Goal: Task Accomplishment & Management: Use online tool/utility

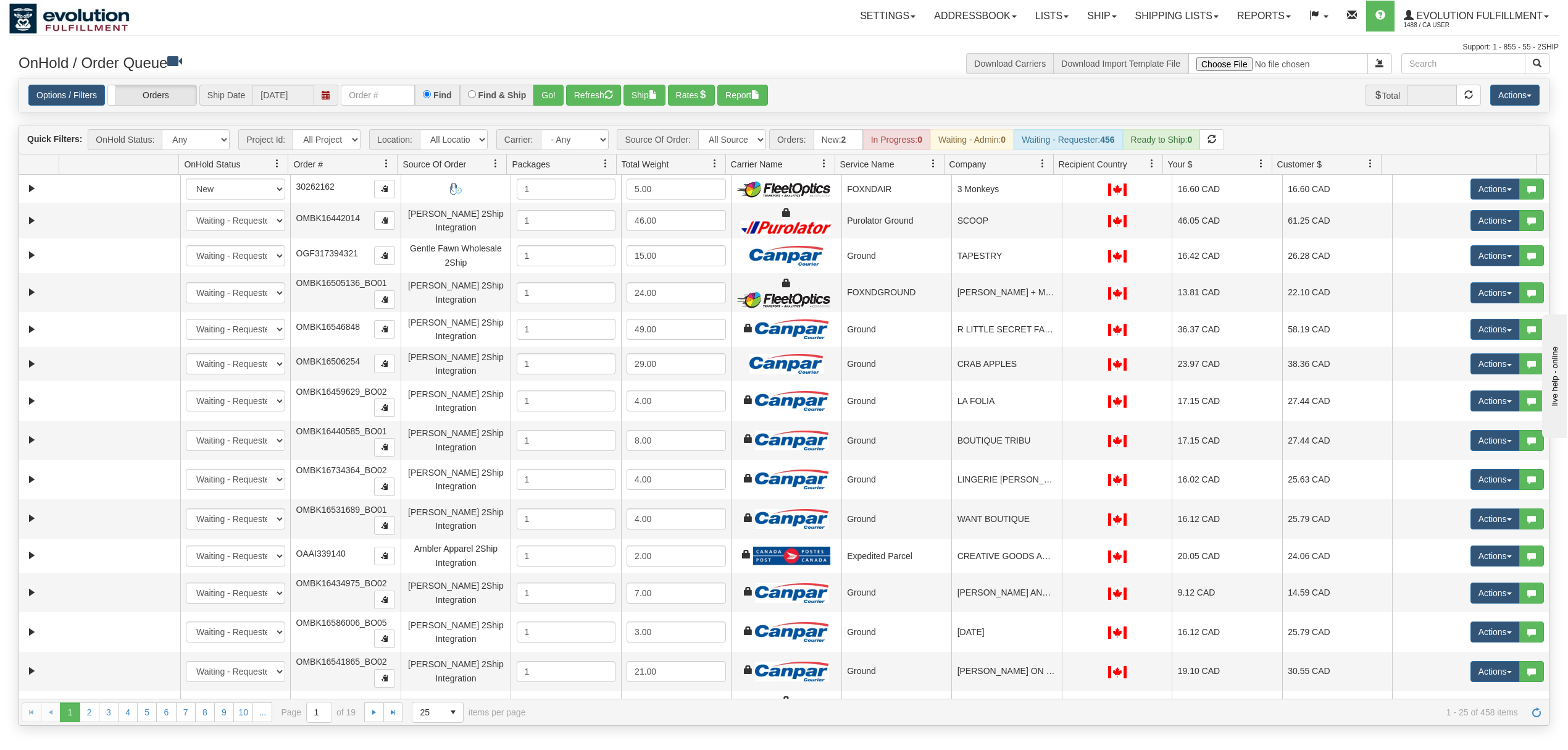
click at [418, 92] on div "Find" at bounding box center [437, 95] width 44 height 21
click at [400, 96] on input "text" at bounding box center [378, 95] width 74 height 21
click at [544, 100] on button "Go!" at bounding box center [548, 95] width 31 height 21
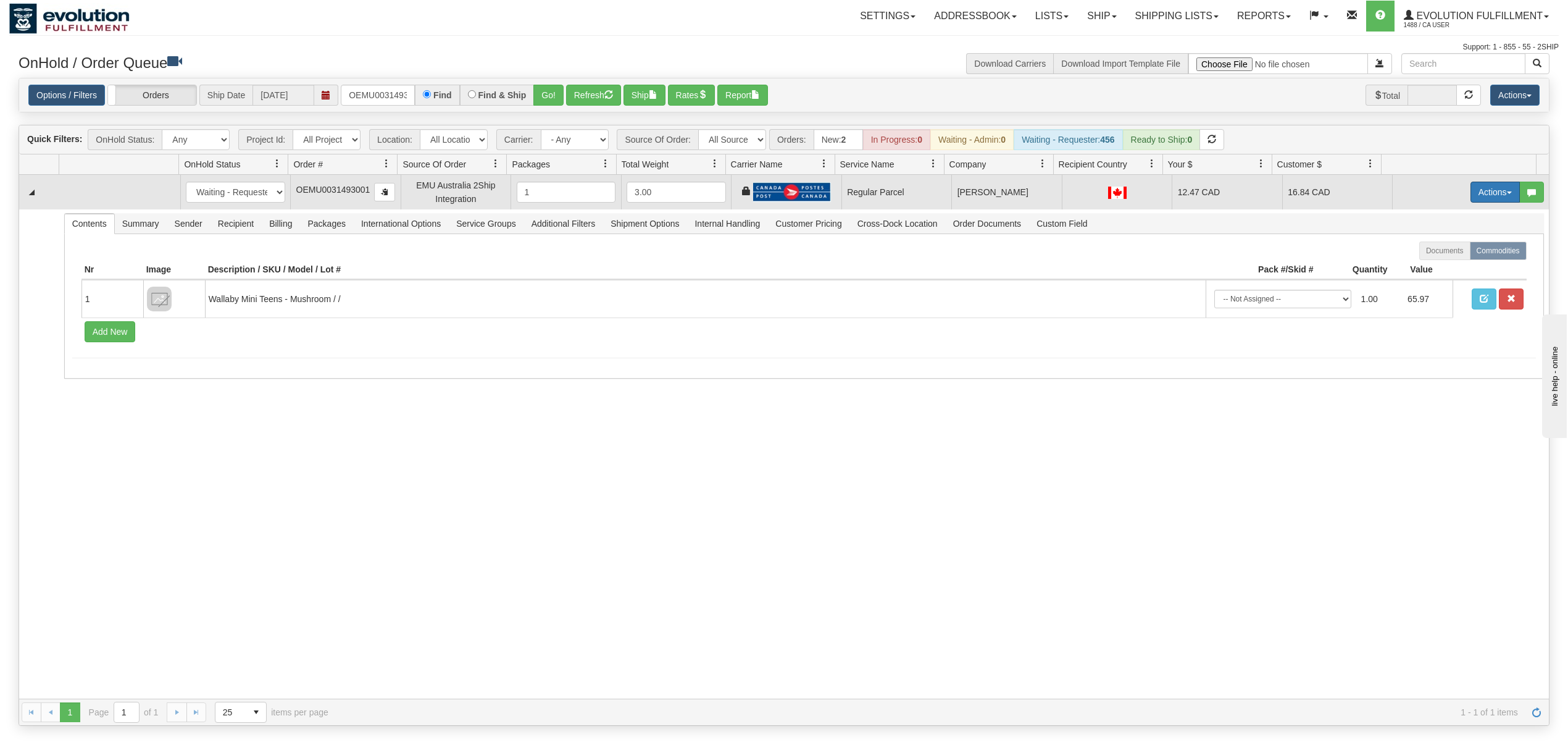
click at [1476, 193] on button "Actions" at bounding box center [1495, 192] width 49 height 21
click at [1441, 253] on span "Rate All Services" at bounding box center [1470, 248] width 74 height 10
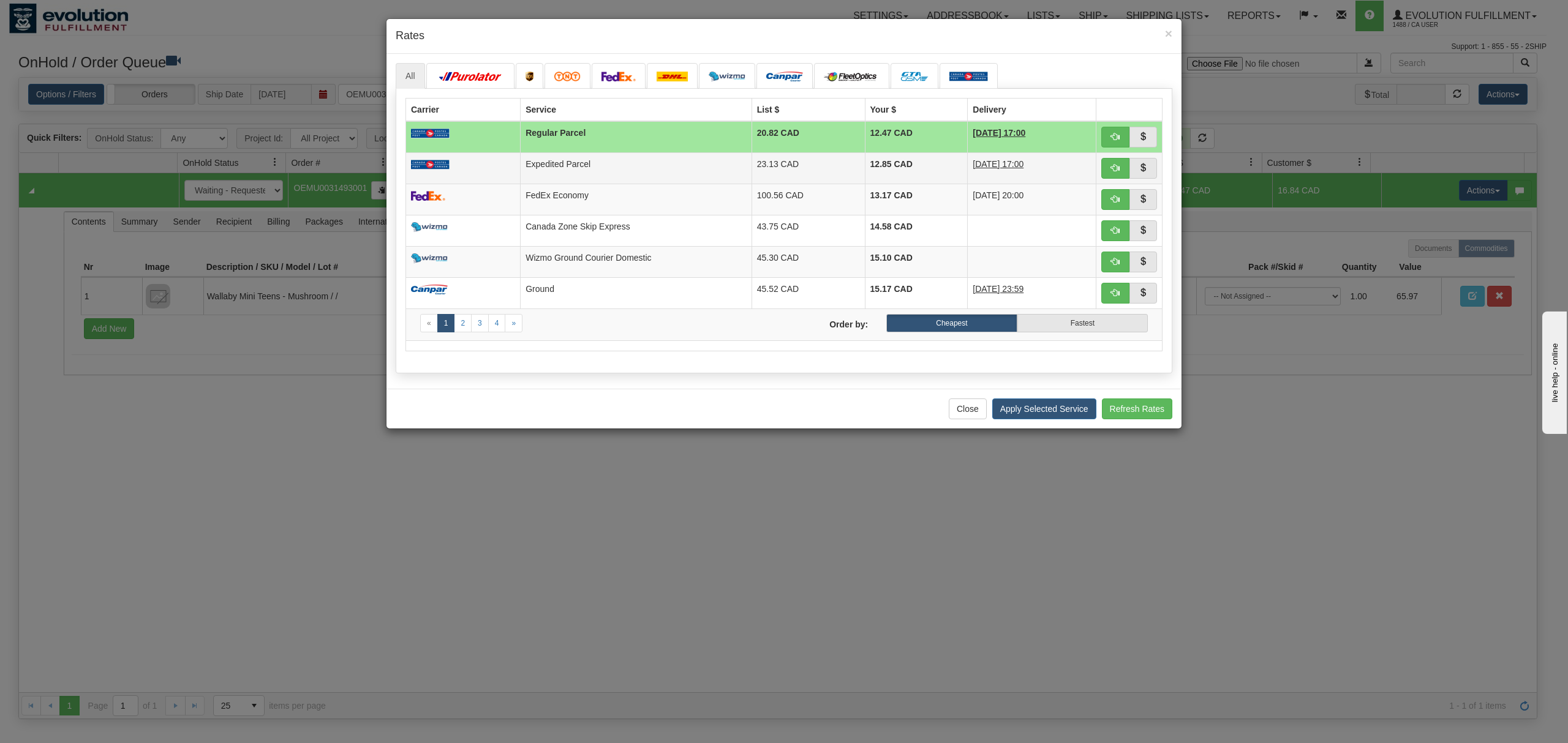
click at [701, 180] on td "Expedited Parcel" at bounding box center [636, 168] width 231 height 31
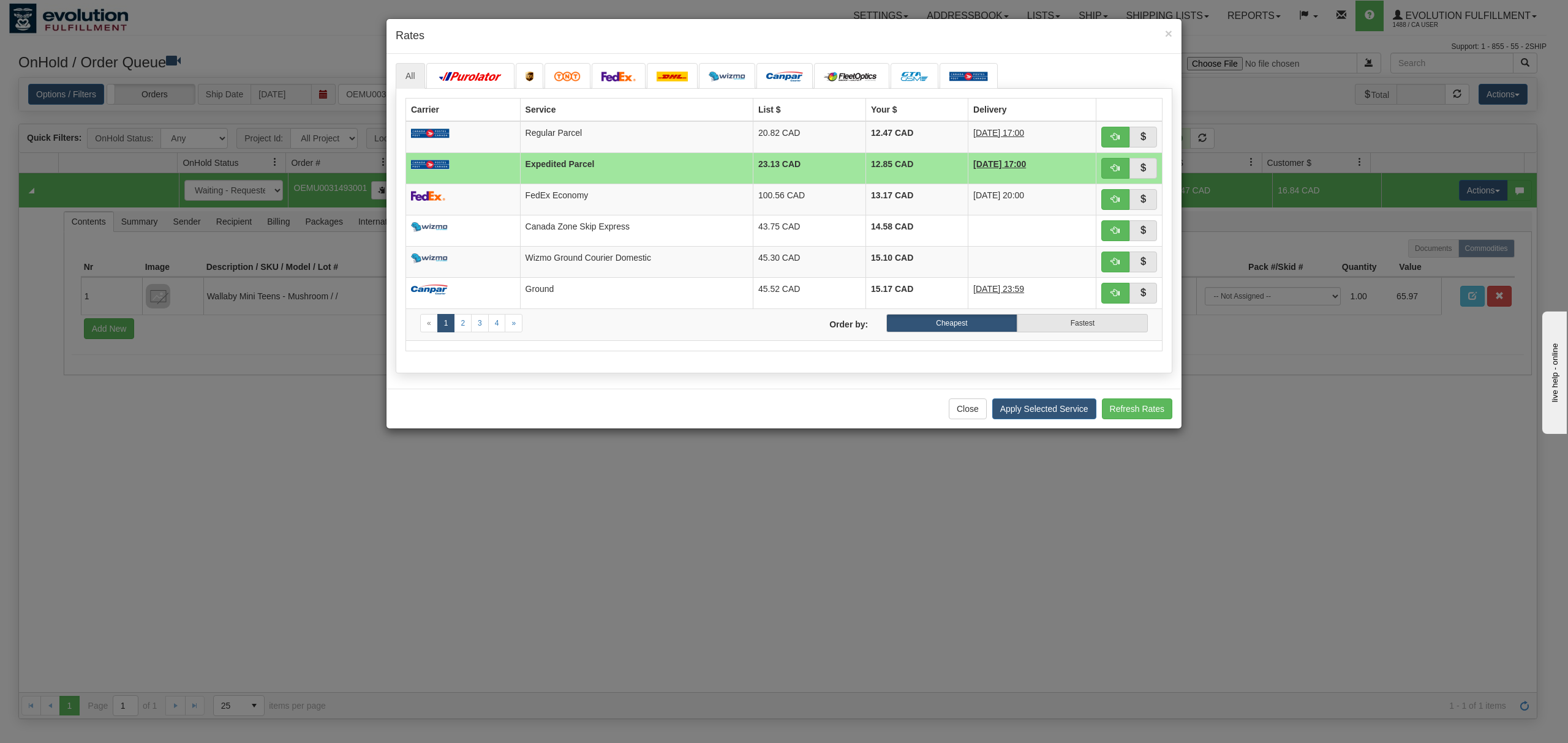
click at [1022, 402] on div "Close Apply Selected Service Refresh Rates" at bounding box center [784, 409] width 795 height 40
click at [1022, 409] on button "Apply Selected Service" at bounding box center [1044, 409] width 104 height 21
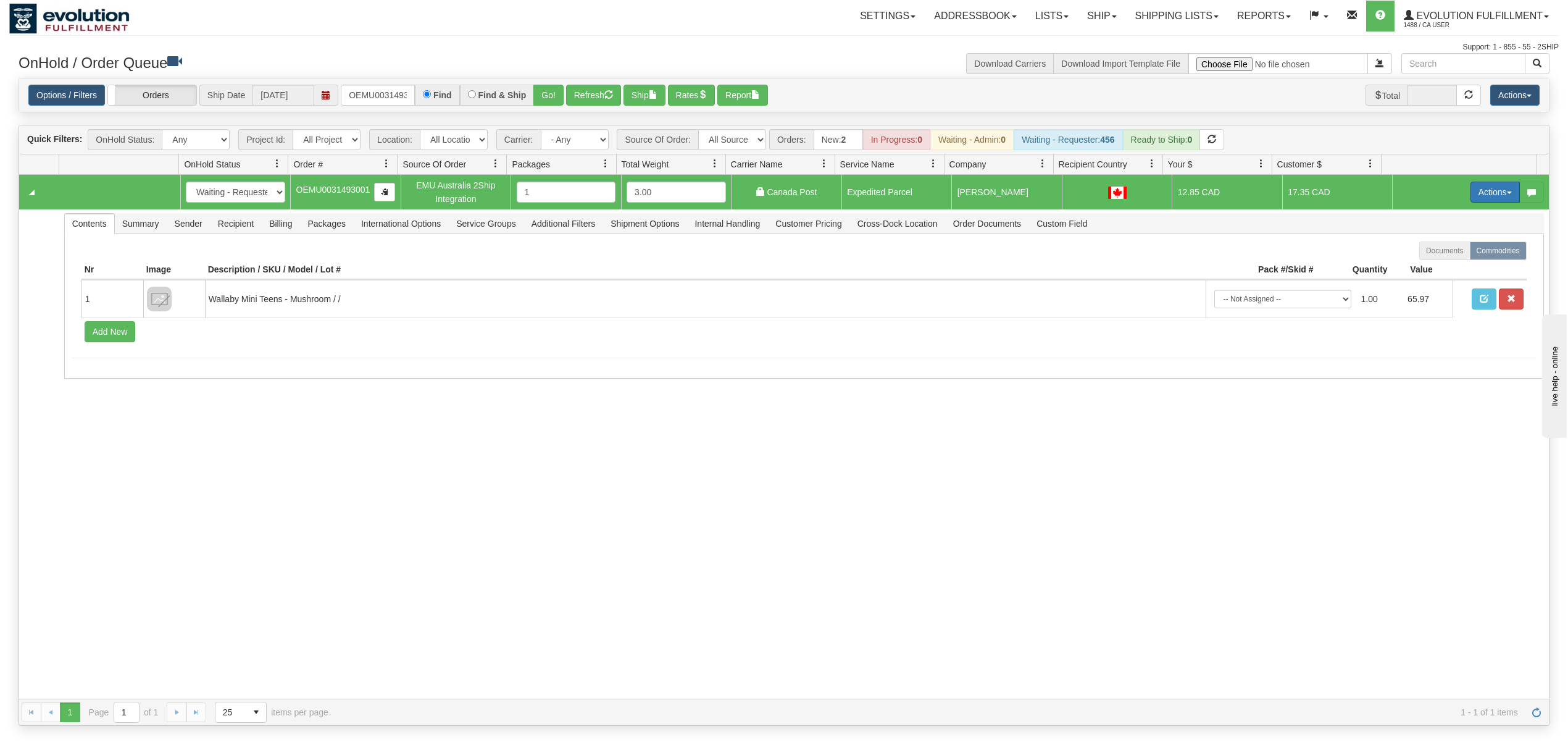
click at [1471, 194] on button "Actions" at bounding box center [1495, 192] width 49 height 21
click at [1433, 262] on span "Ship" at bounding box center [1446, 263] width 26 height 10
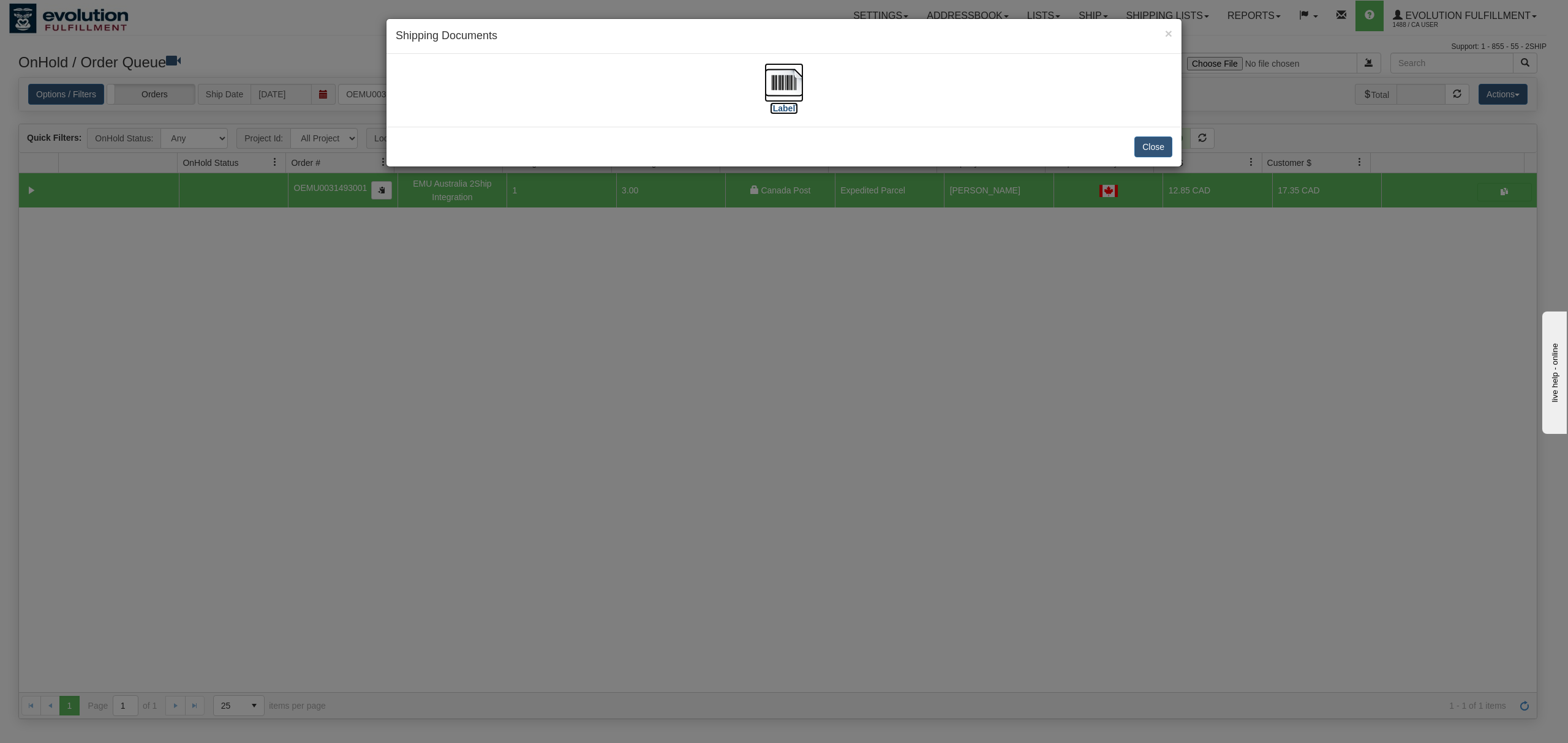
click at [779, 79] on img at bounding box center [783, 82] width 39 height 39
click at [1152, 146] on button "Close" at bounding box center [1152, 147] width 38 height 21
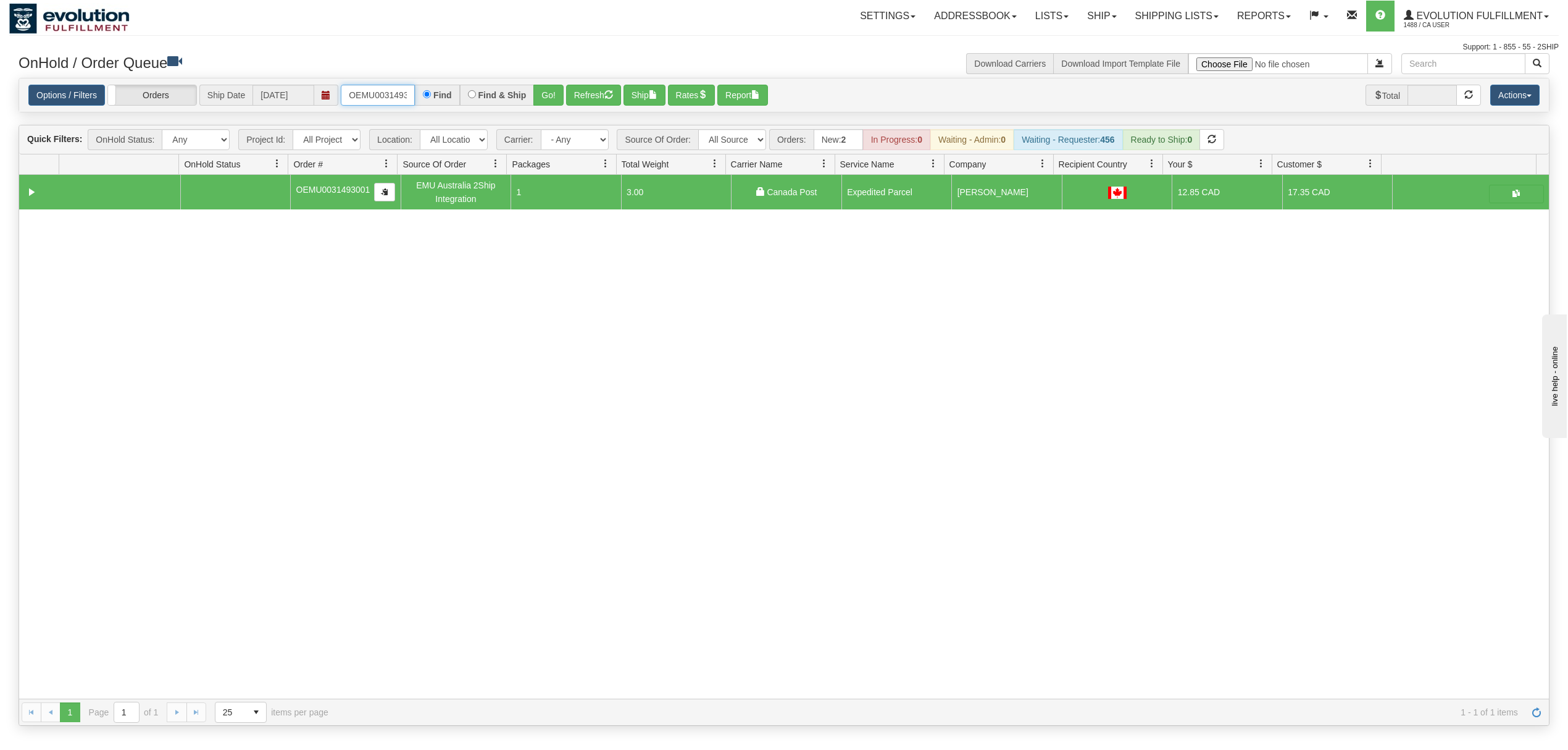
click at [388, 101] on input "OEMU0031493001" at bounding box center [378, 95] width 74 height 21
click at [389, 99] on input "OEMU0031493001" at bounding box center [378, 95] width 74 height 21
click at [555, 92] on button "Go!" at bounding box center [548, 95] width 31 height 21
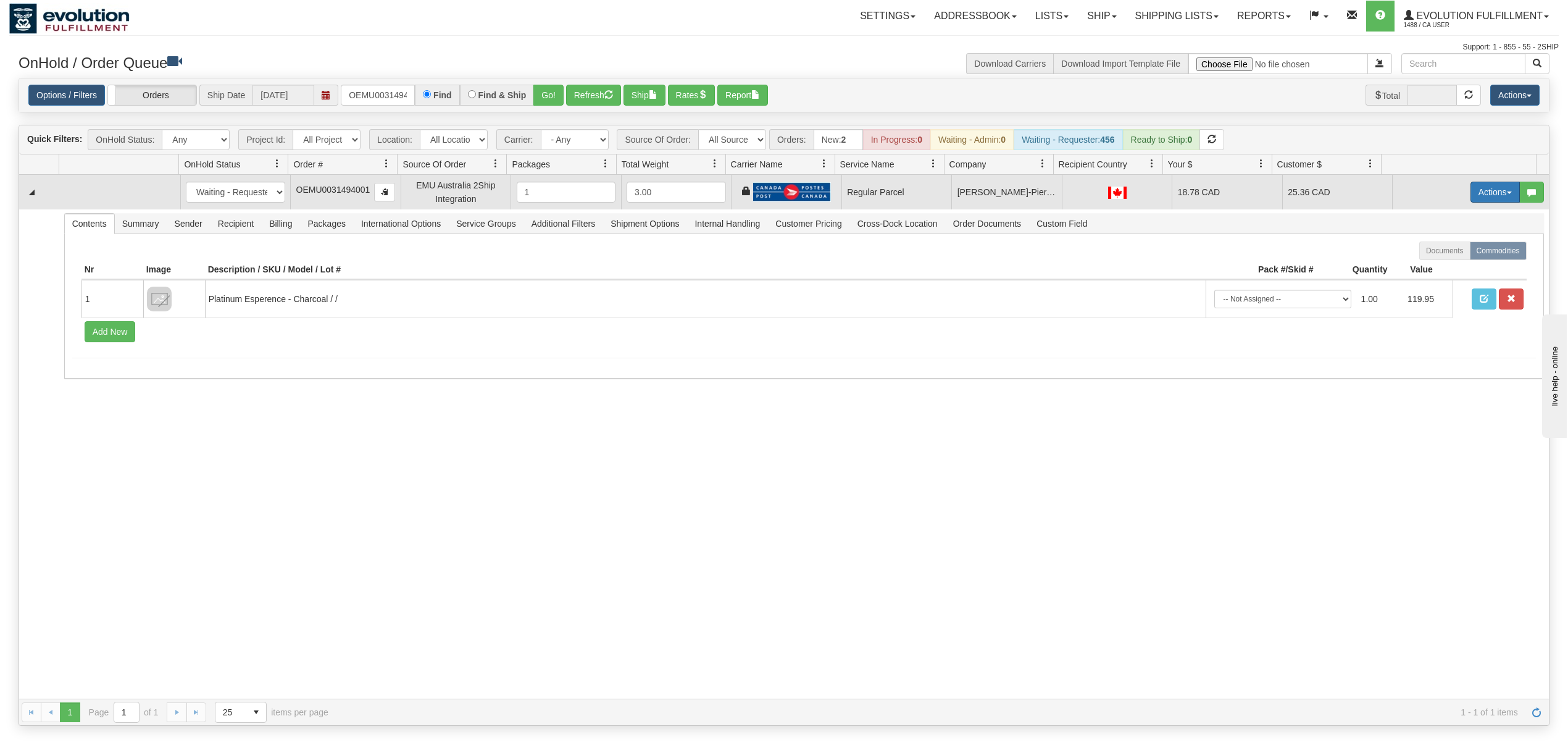
click at [1480, 193] on button "Actions" at bounding box center [1495, 192] width 49 height 21
click at [1469, 246] on span "Rate All Services" at bounding box center [1470, 248] width 74 height 10
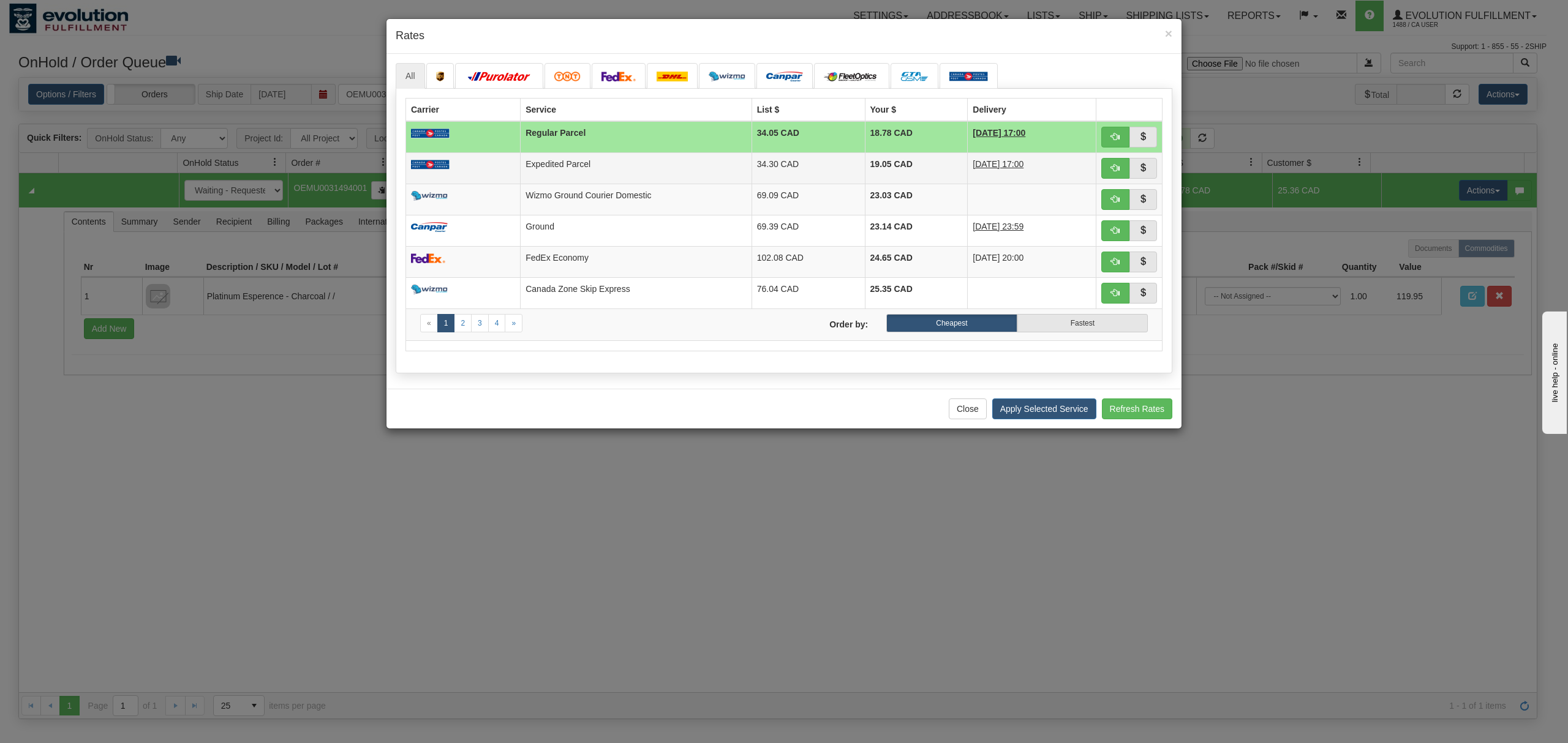
click at [751, 175] on td "34.30 CAD" at bounding box center [808, 168] width 113 height 31
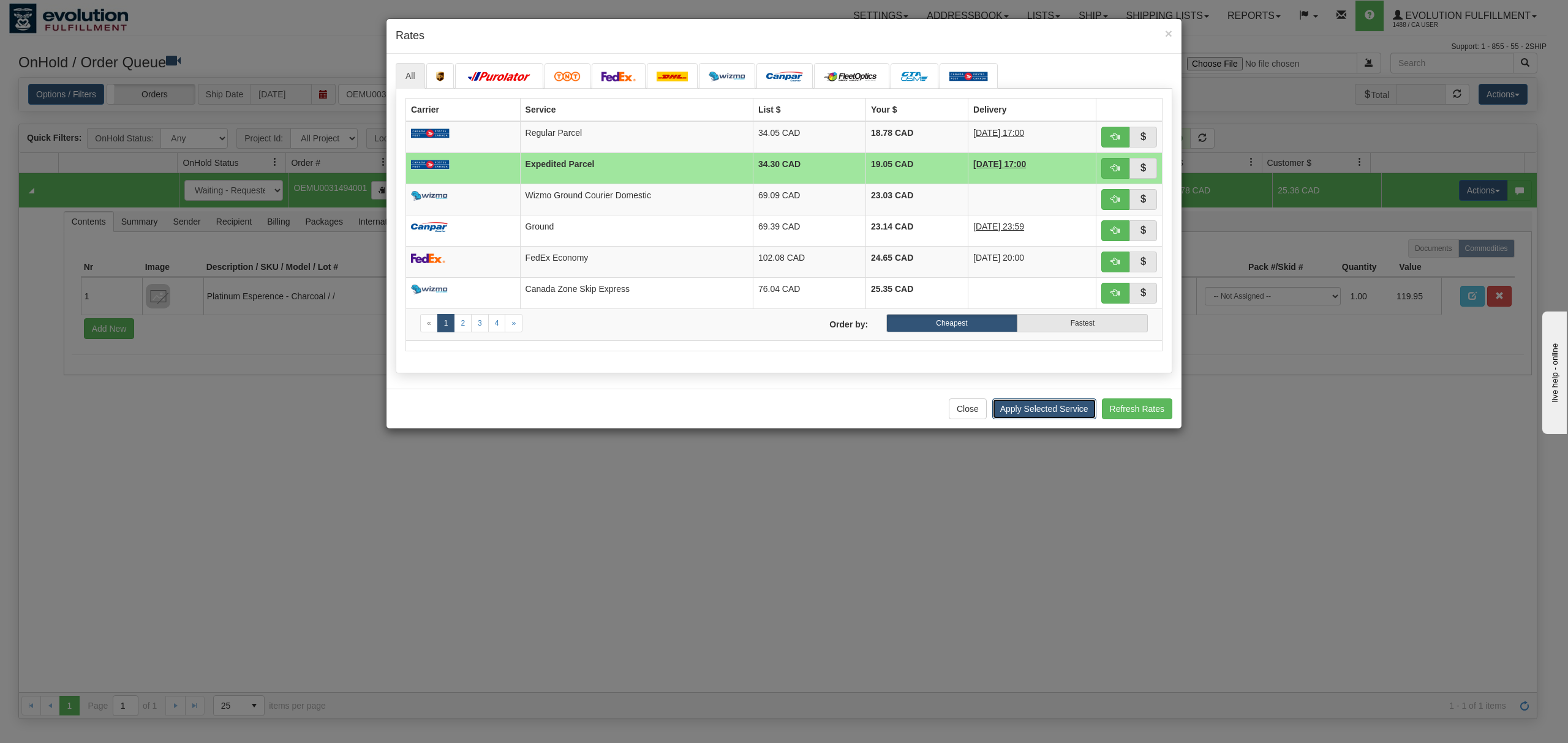
click at [1015, 417] on button "Apply Selected Service" at bounding box center [1044, 409] width 104 height 21
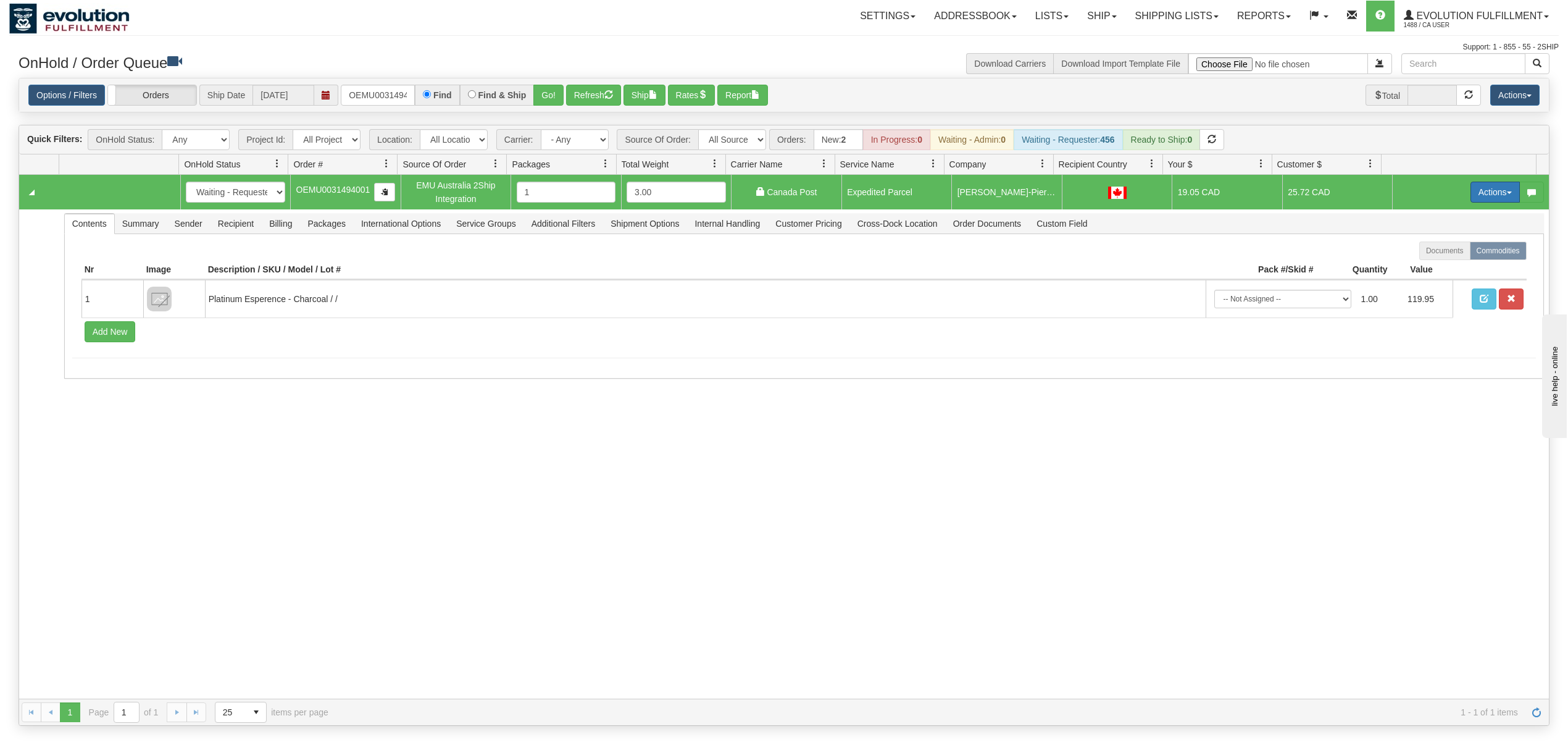
click at [1475, 196] on button "Actions" at bounding box center [1495, 192] width 49 height 21
click at [1433, 265] on span at bounding box center [1437, 263] width 8 height 8
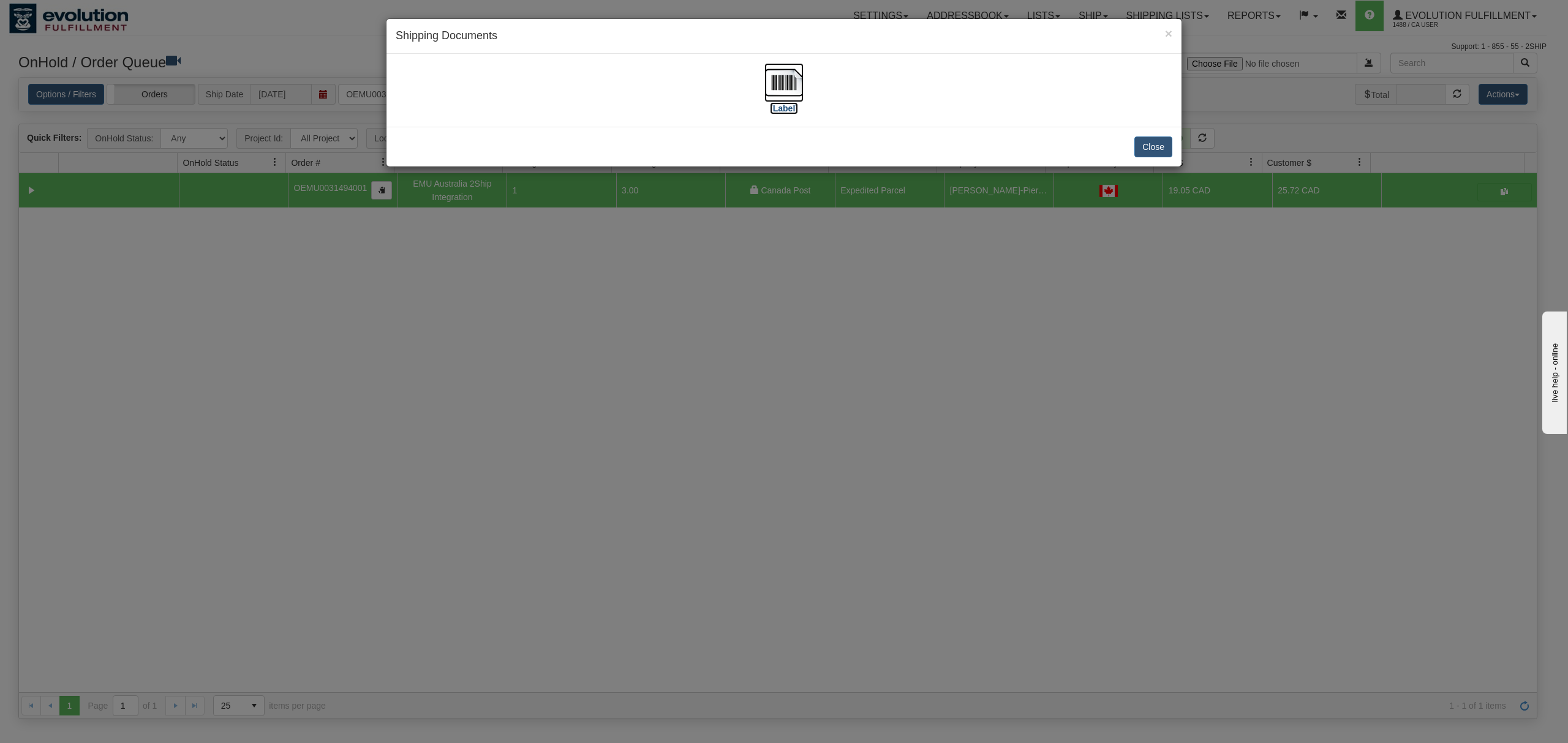
click at [785, 79] on img at bounding box center [783, 82] width 39 height 39
click at [1166, 135] on div "Close" at bounding box center [784, 147] width 795 height 40
click at [1163, 141] on button "Close" at bounding box center [1152, 147] width 38 height 21
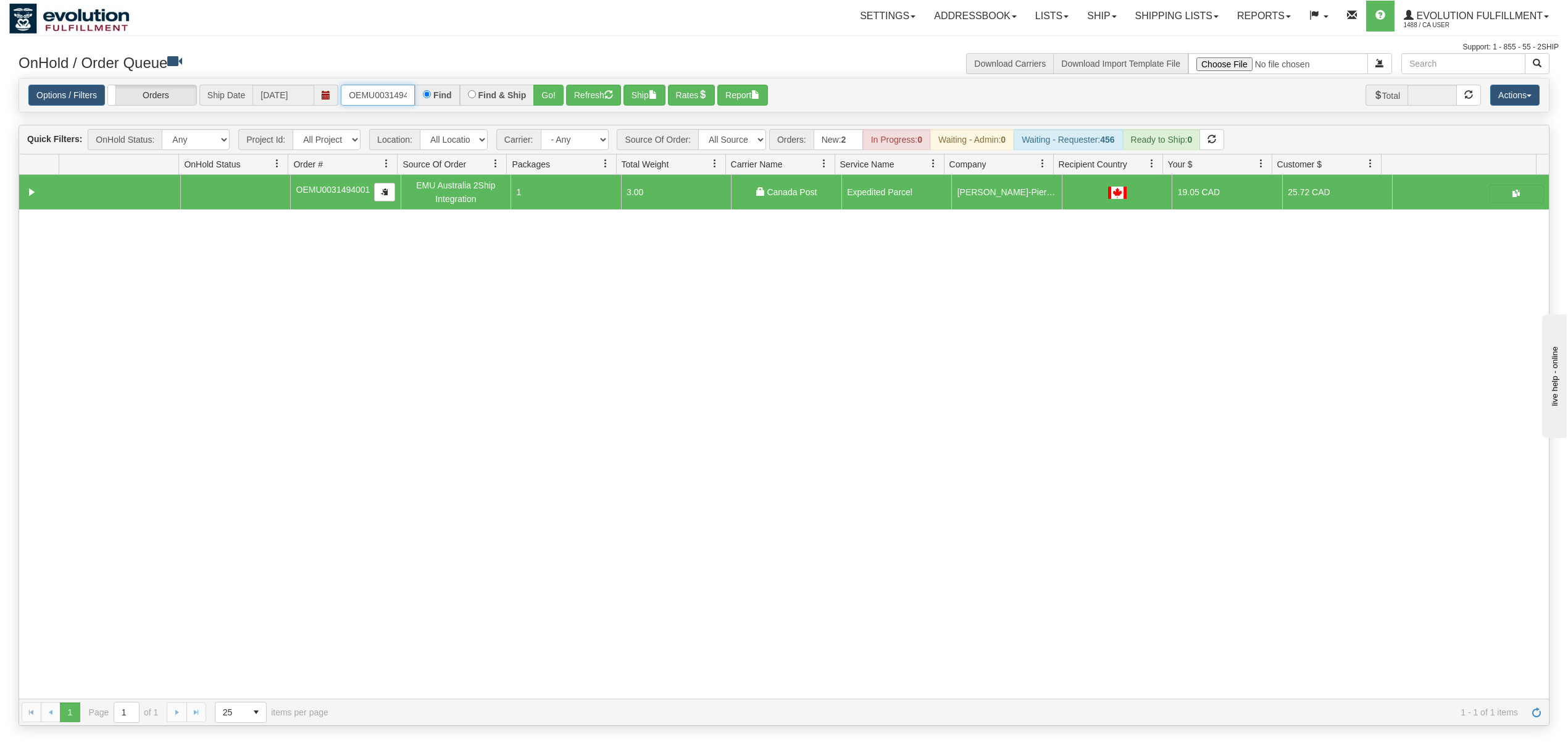
click at [369, 94] on input "OEMU0031494001" at bounding box center [378, 95] width 74 height 21
click at [559, 90] on button "Go!" at bounding box center [548, 95] width 31 height 21
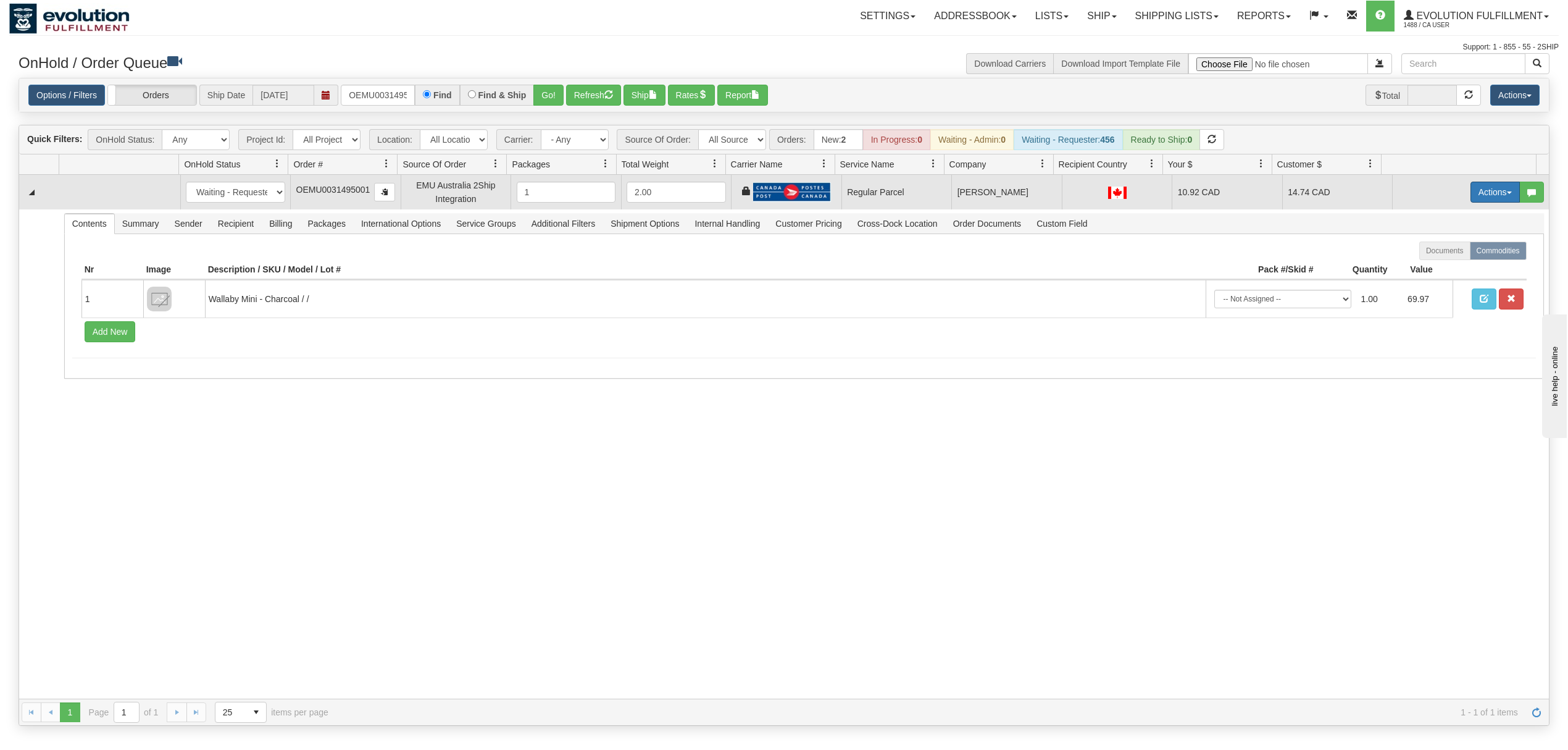
click at [1471, 196] on button "Actions" at bounding box center [1495, 192] width 49 height 21
click at [1433, 250] on span "Rate All Services" at bounding box center [1470, 248] width 74 height 10
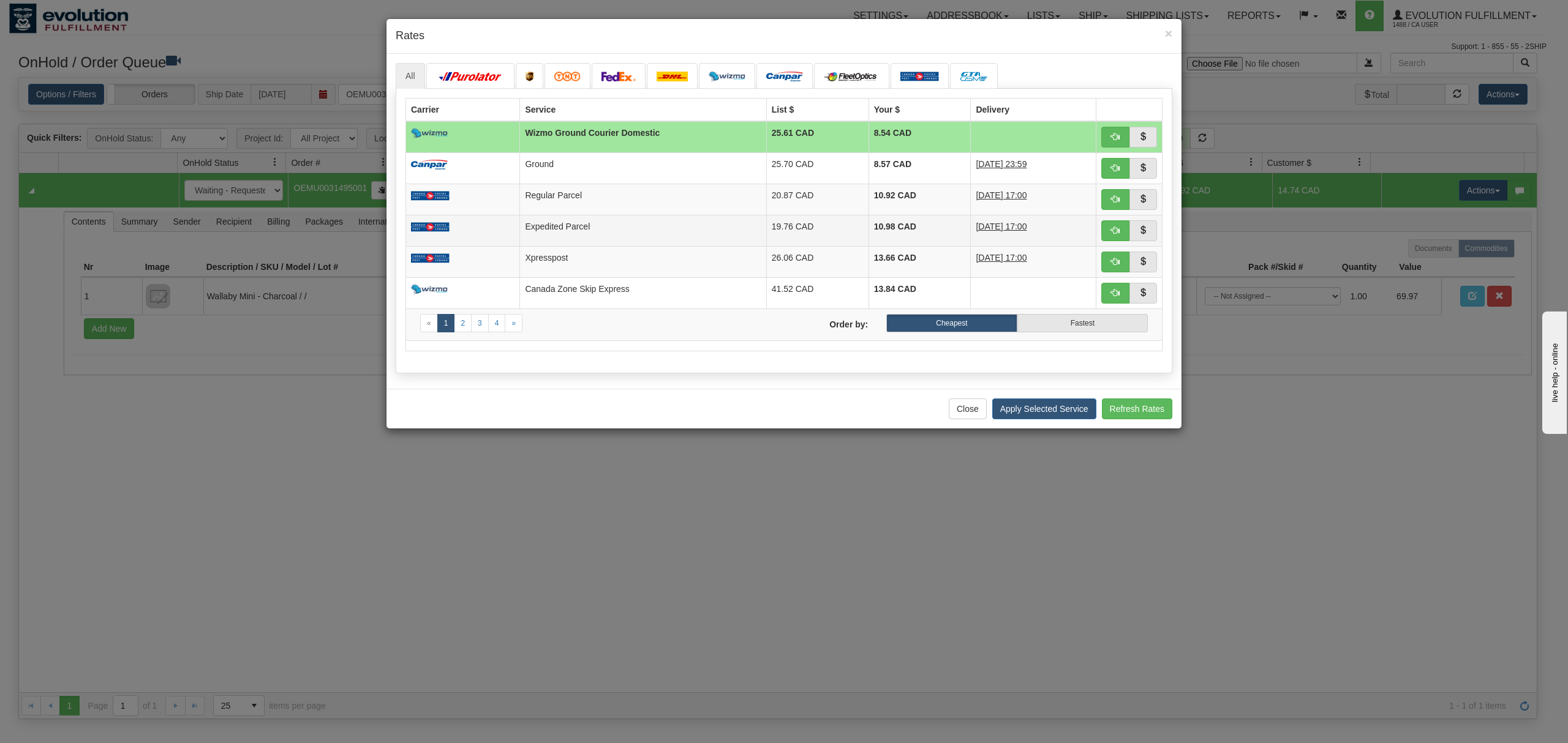
drag, startPoint x: 740, startPoint y: 230, endPoint x: 856, endPoint y: 280, distance: 126.3
click at [741, 230] on td "Expedited Parcel" at bounding box center [643, 230] width 246 height 31
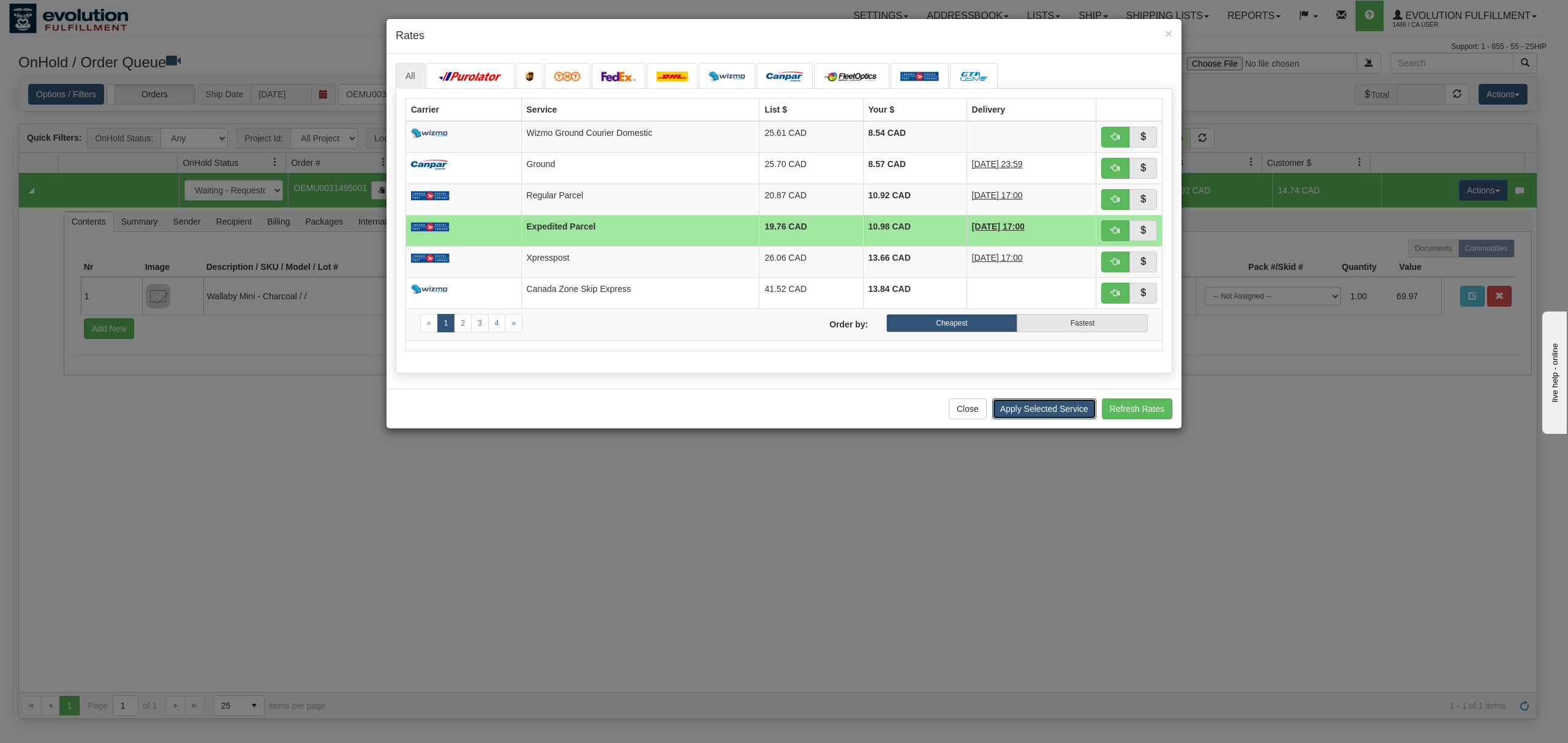
click at [1015, 411] on button "Apply Selected Service" at bounding box center [1044, 409] width 104 height 21
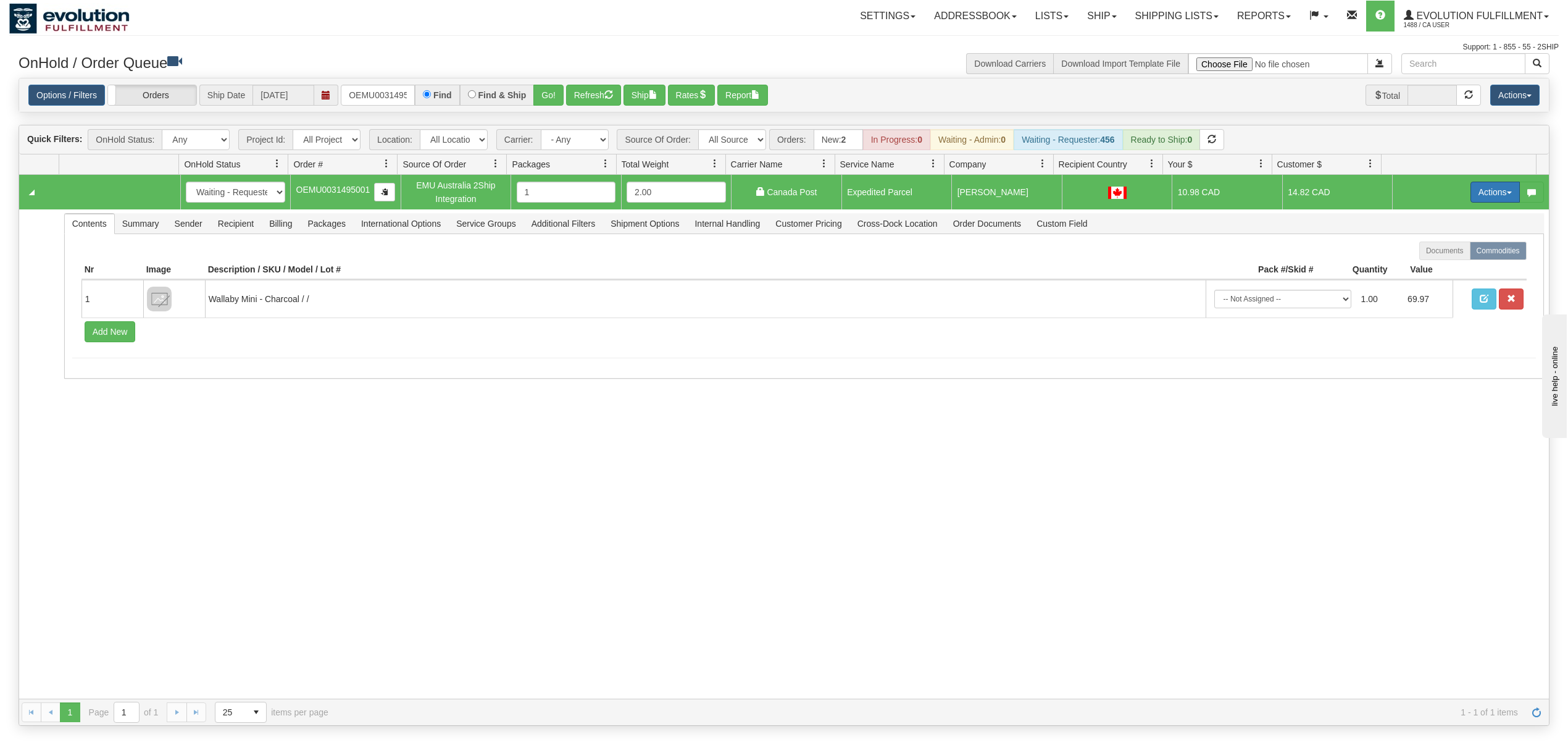
click at [1481, 189] on button "Actions" at bounding box center [1495, 192] width 49 height 21
click at [1433, 262] on span "Ship" at bounding box center [1446, 263] width 26 height 10
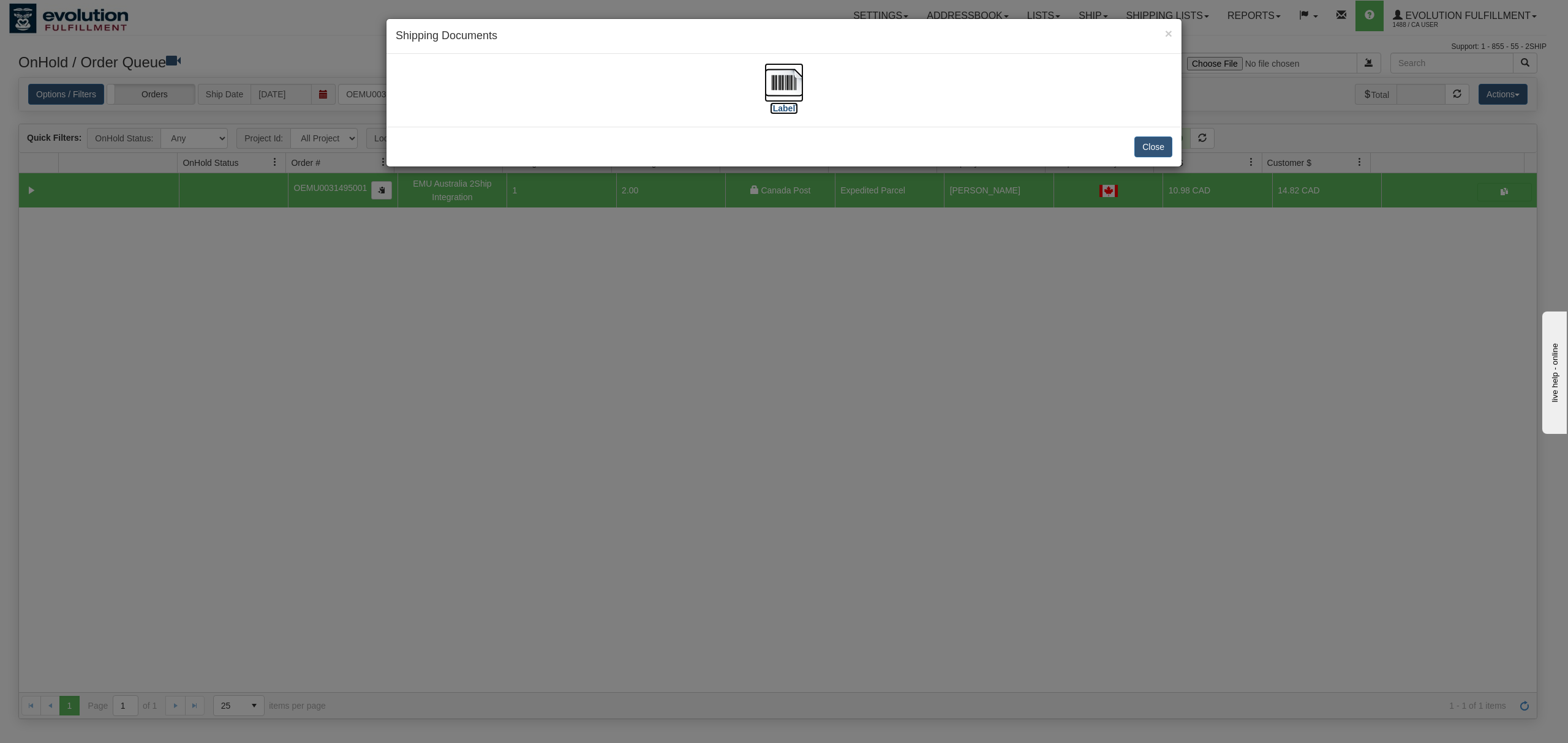
click at [783, 88] on img at bounding box center [783, 82] width 39 height 39
click at [1159, 150] on button "Close" at bounding box center [1152, 147] width 38 height 21
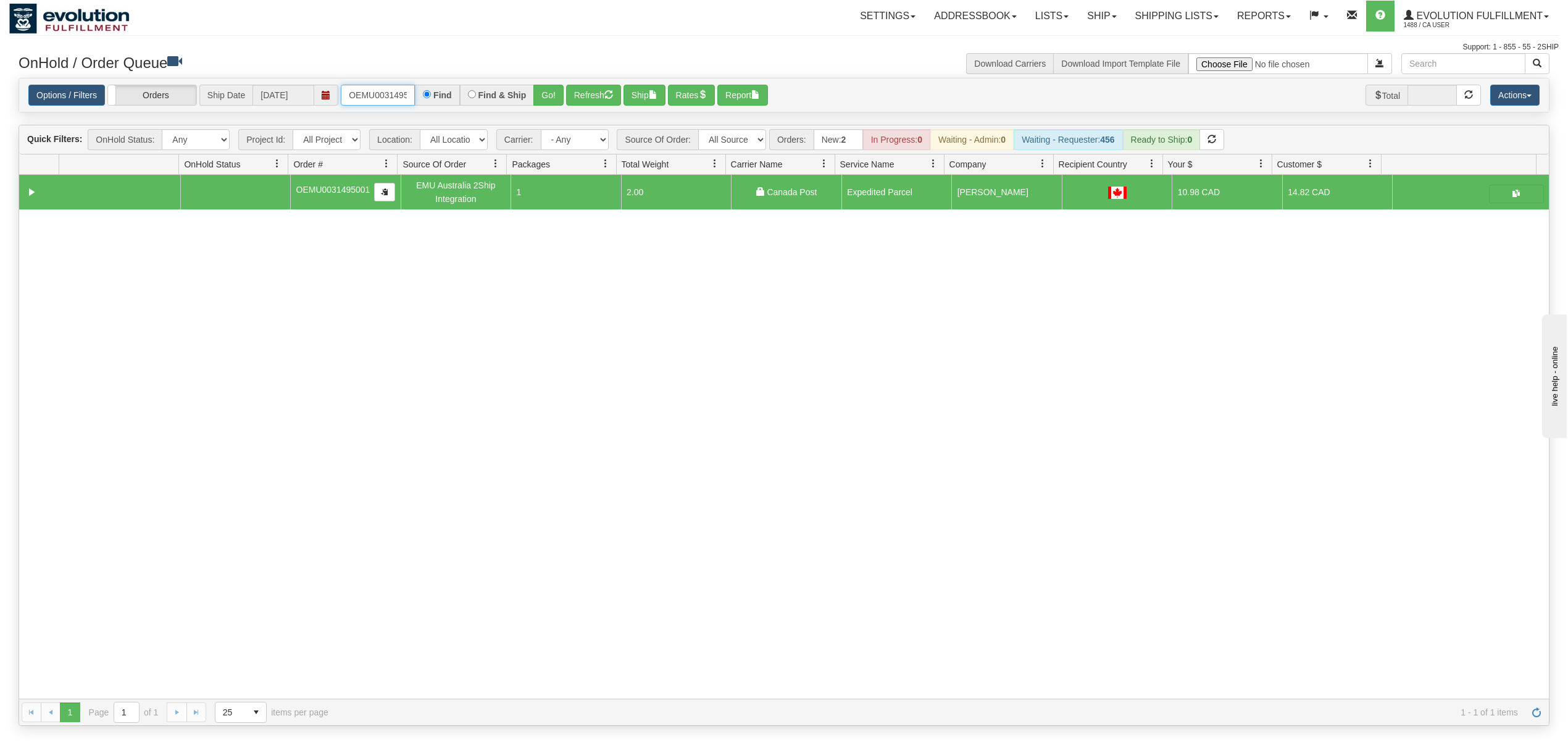
click at [372, 95] on input "OEMU0031495001" at bounding box center [378, 95] width 74 height 21
click at [542, 96] on button "Go!" at bounding box center [548, 95] width 31 height 21
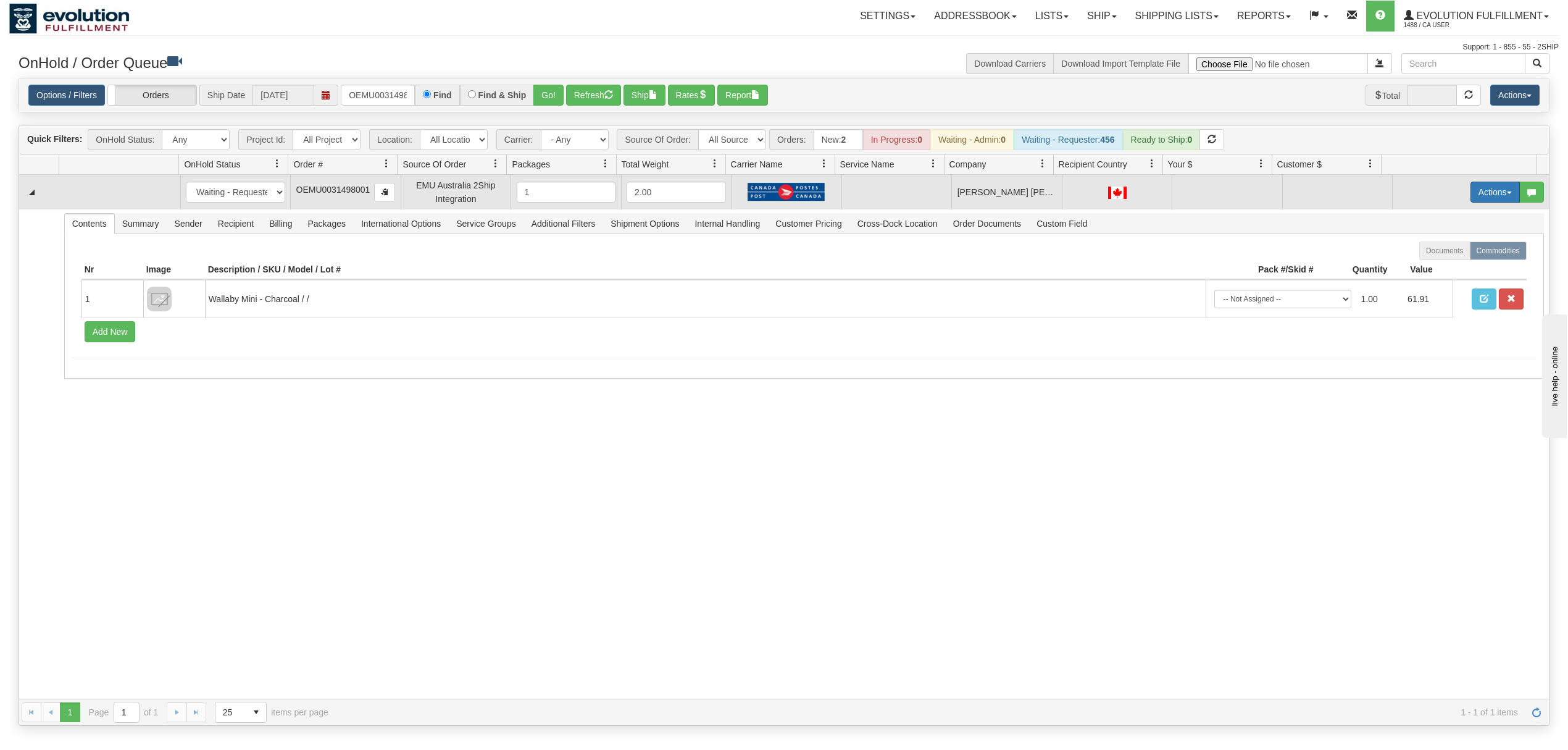
click at [1471, 194] on button "Actions" at bounding box center [1495, 192] width 49 height 21
click at [1435, 250] on span "Rate All Services" at bounding box center [1470, 248] width 74 height 10
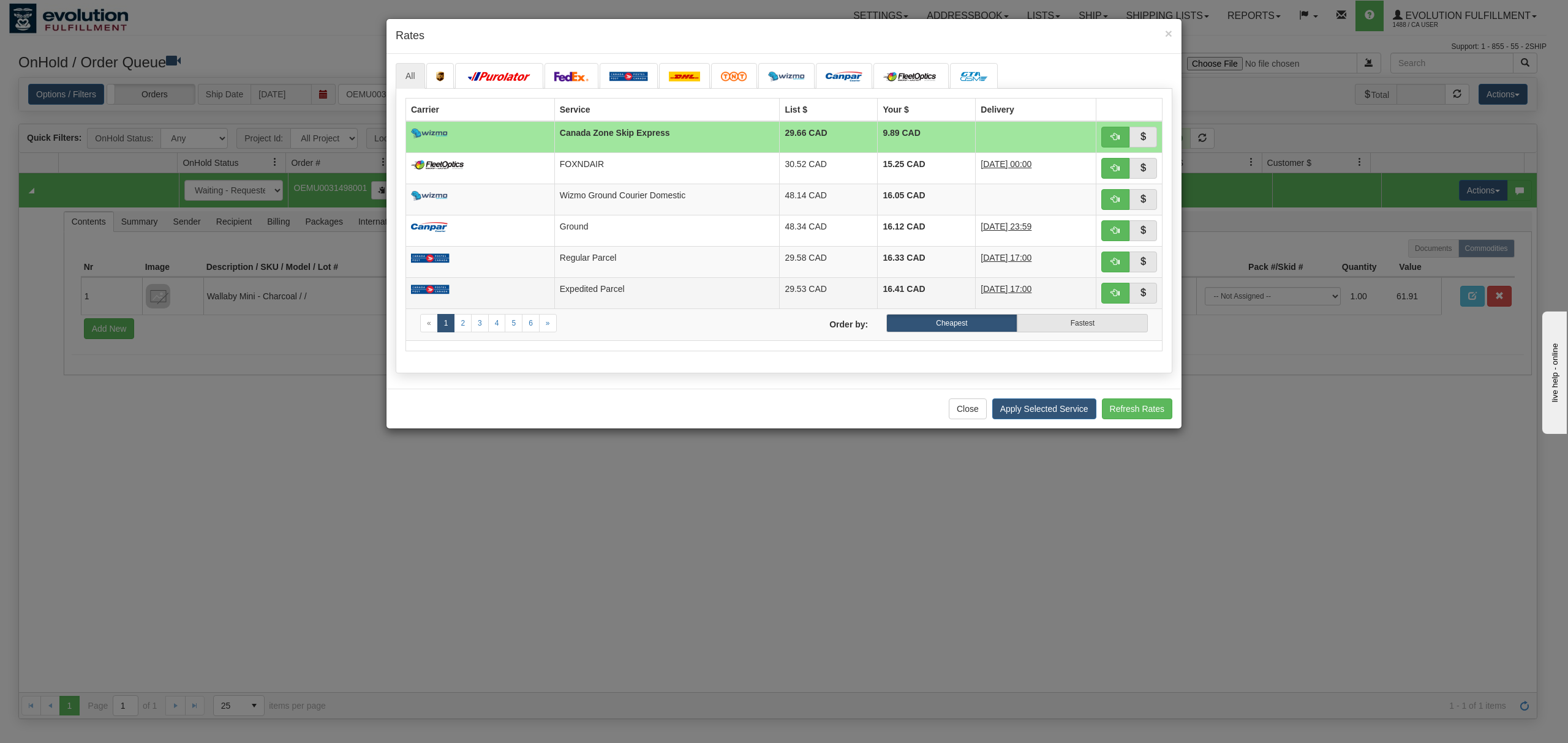
click at [676, 284] on td "Expedited Parcel" at bounding box center [667, 293] width 225 height 31
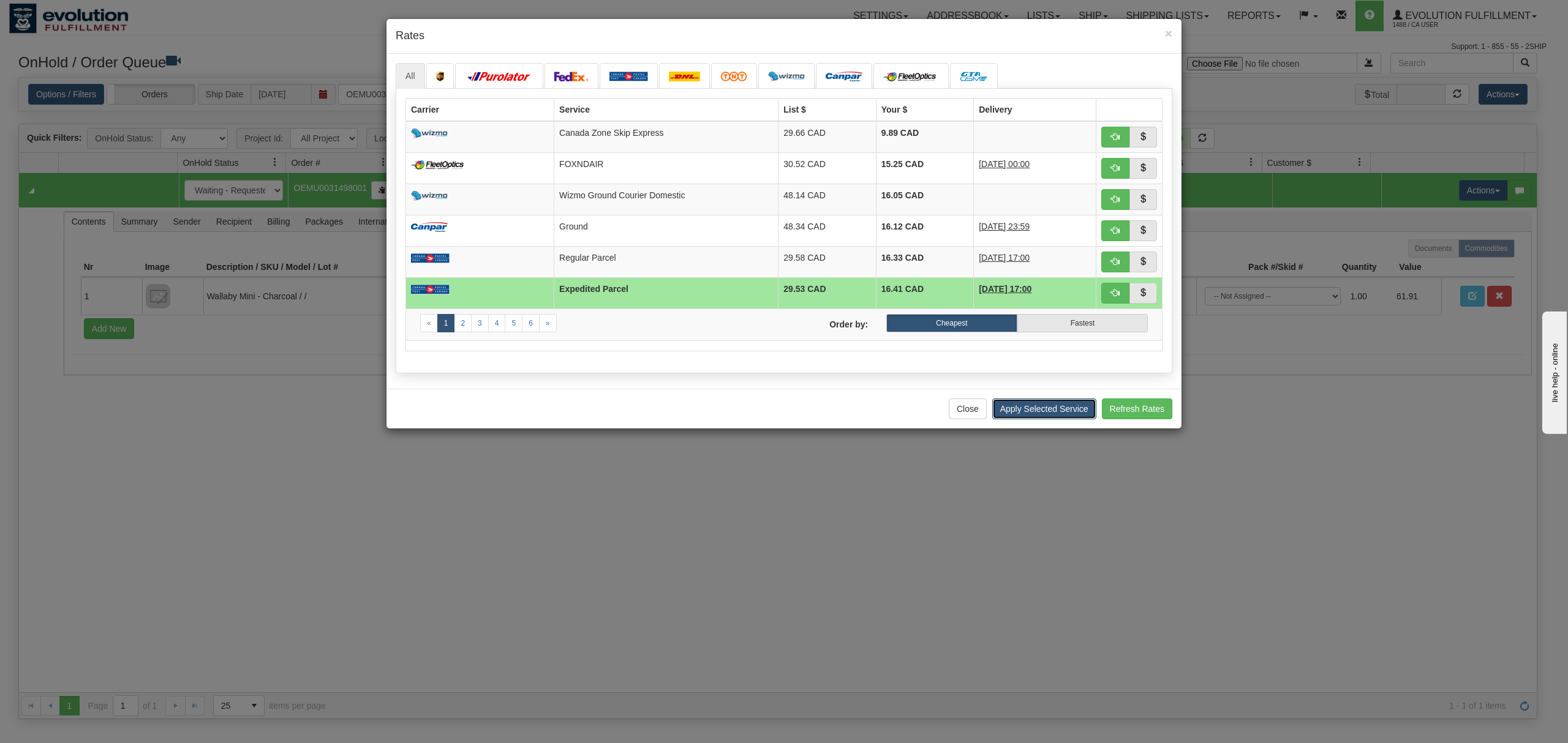
click at [1034, 406] on button "Apply Selected Service" at bounding box center [1044, 409] width 104 height 21
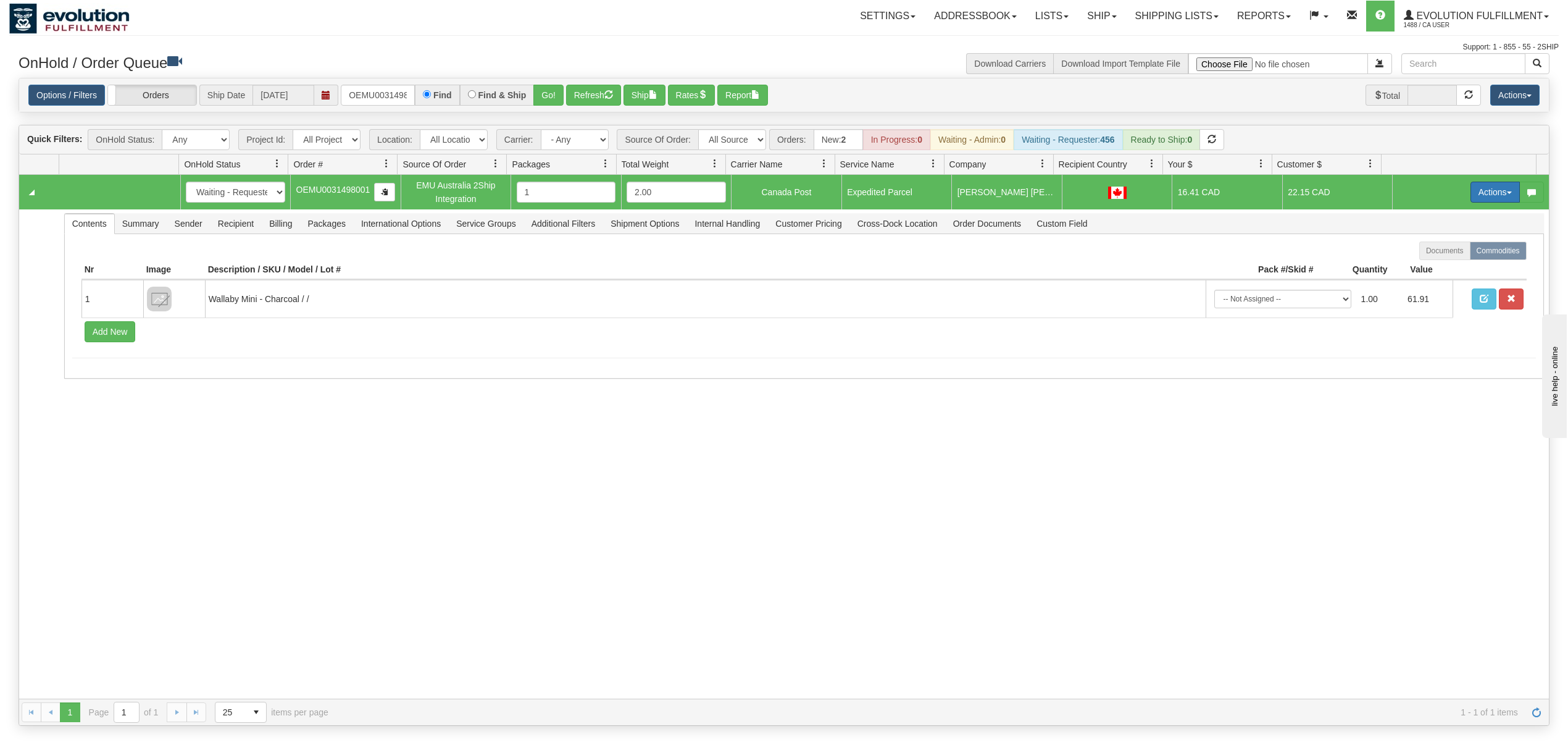
click at [1471, 196] on button "Actions" at bounding box center [1495, 192] width 49 height 21
click at [1440, 265] on span "Ship" at bounding box center [1446, 263] width 26 height 10
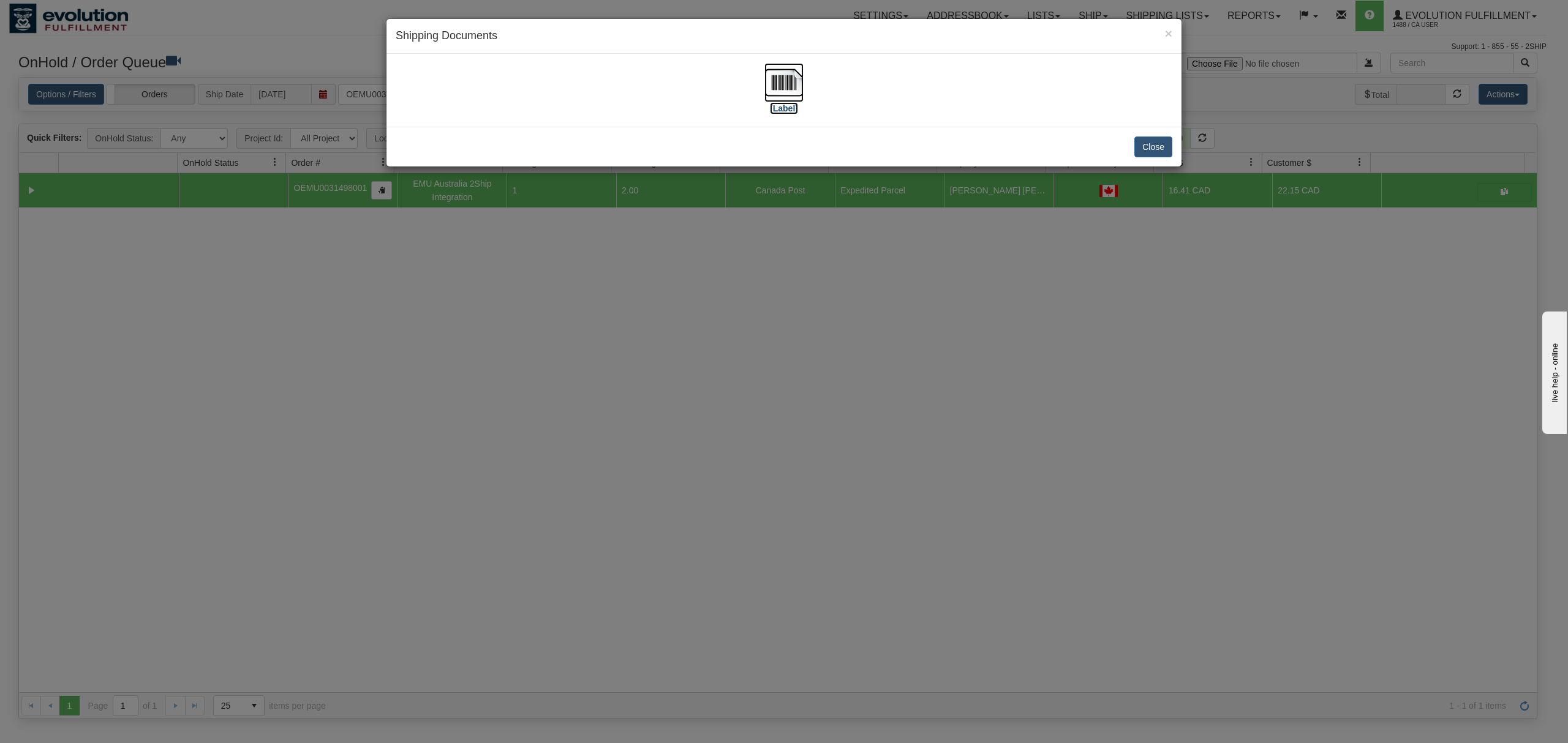
click at [770, 89] on img at bounding box center [783, 82] width 39 height 39
click at [1150, 155] on button "Close" at bounding box center [1152, 147] width 38 height 21
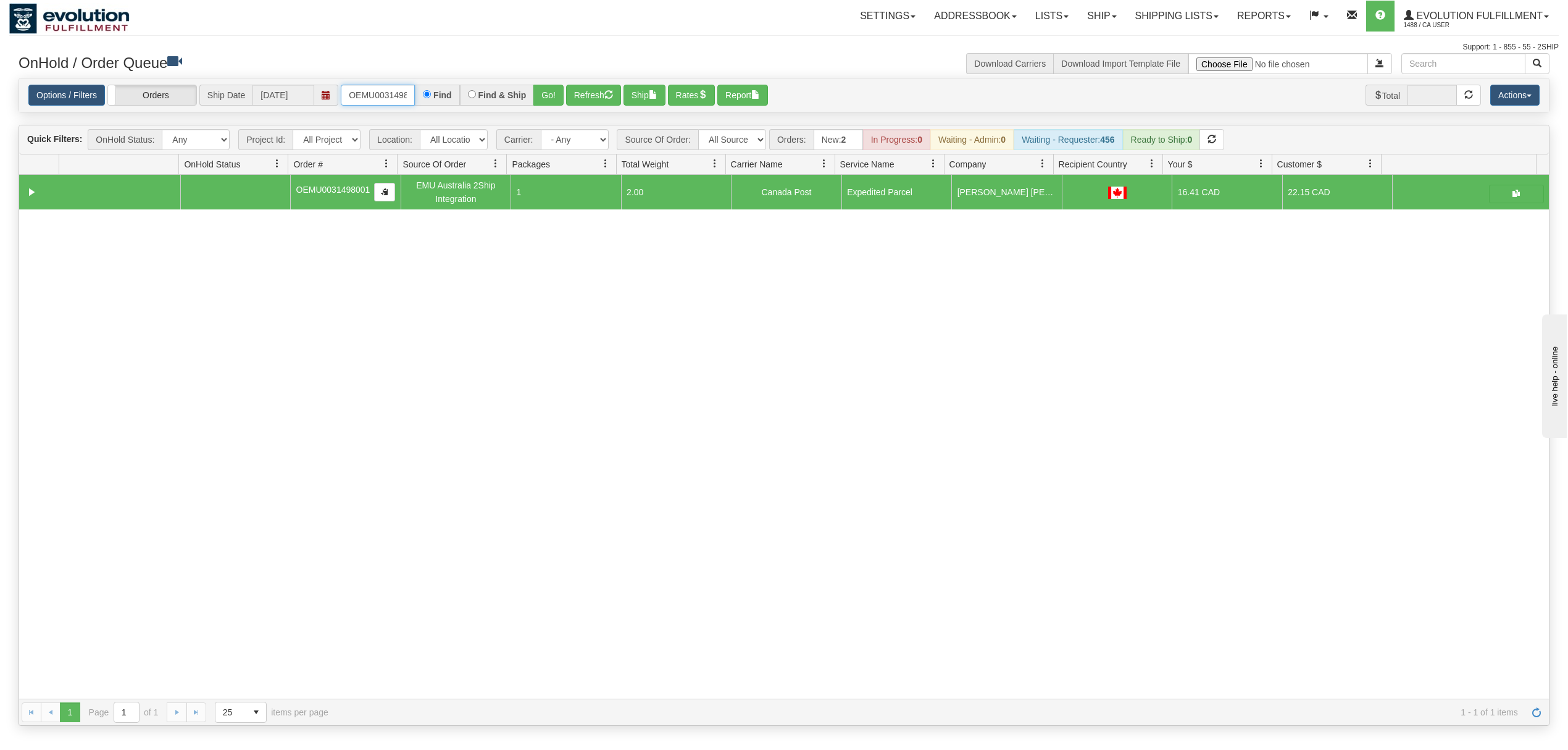
click at [378, 92] on input "OEMU0031498001" at bounding box center [378, 95] width 74 height 21
click at [554, 99] on button "Go!" at bounding box center [548, 95] width 31 height 21
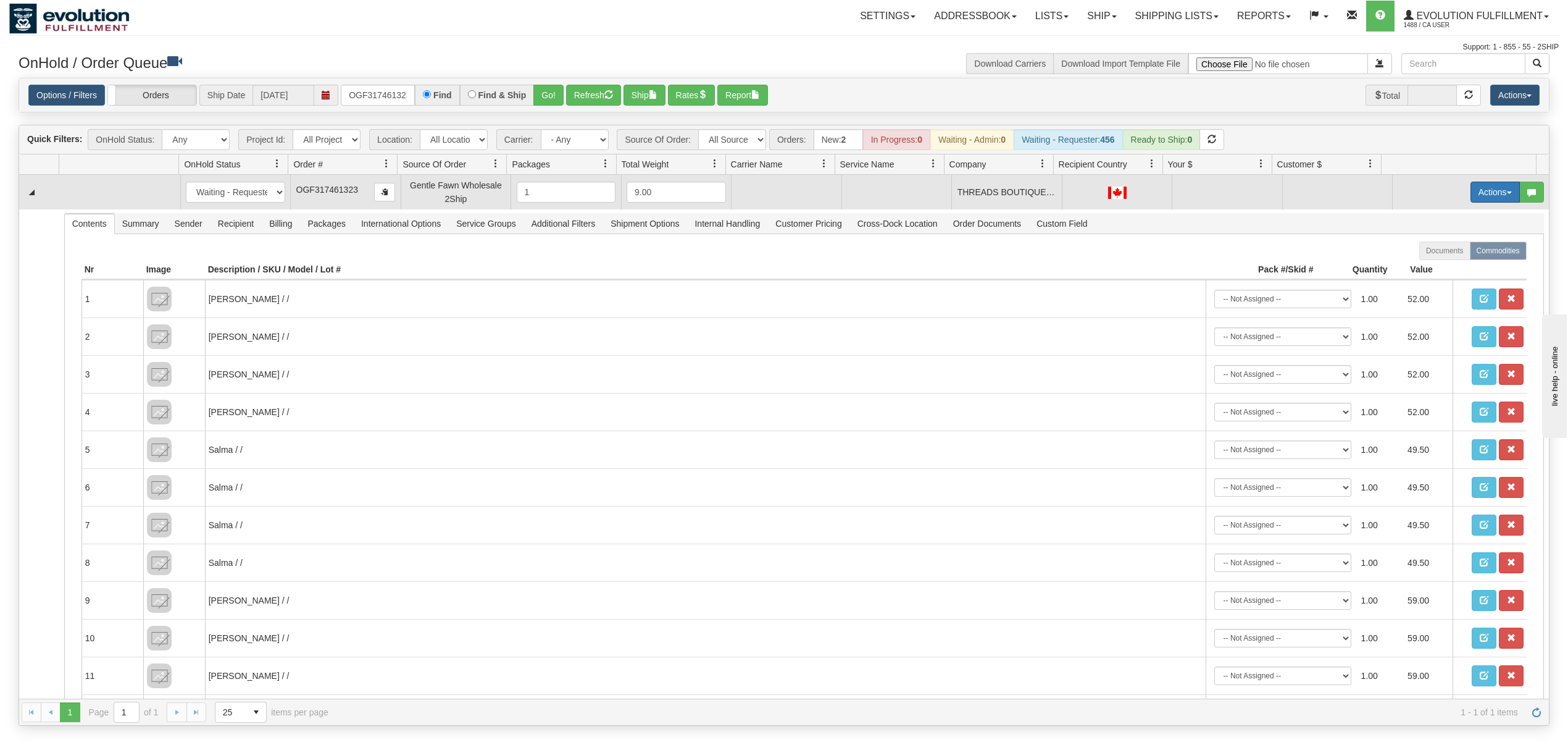
click at [1471, 198] on button "Actions" at bounding box center [1495, 192] width 49 height 21
click at [1433, 251] on span "Rate All Services" at bounding box center [1470, 248] width 74 height 10
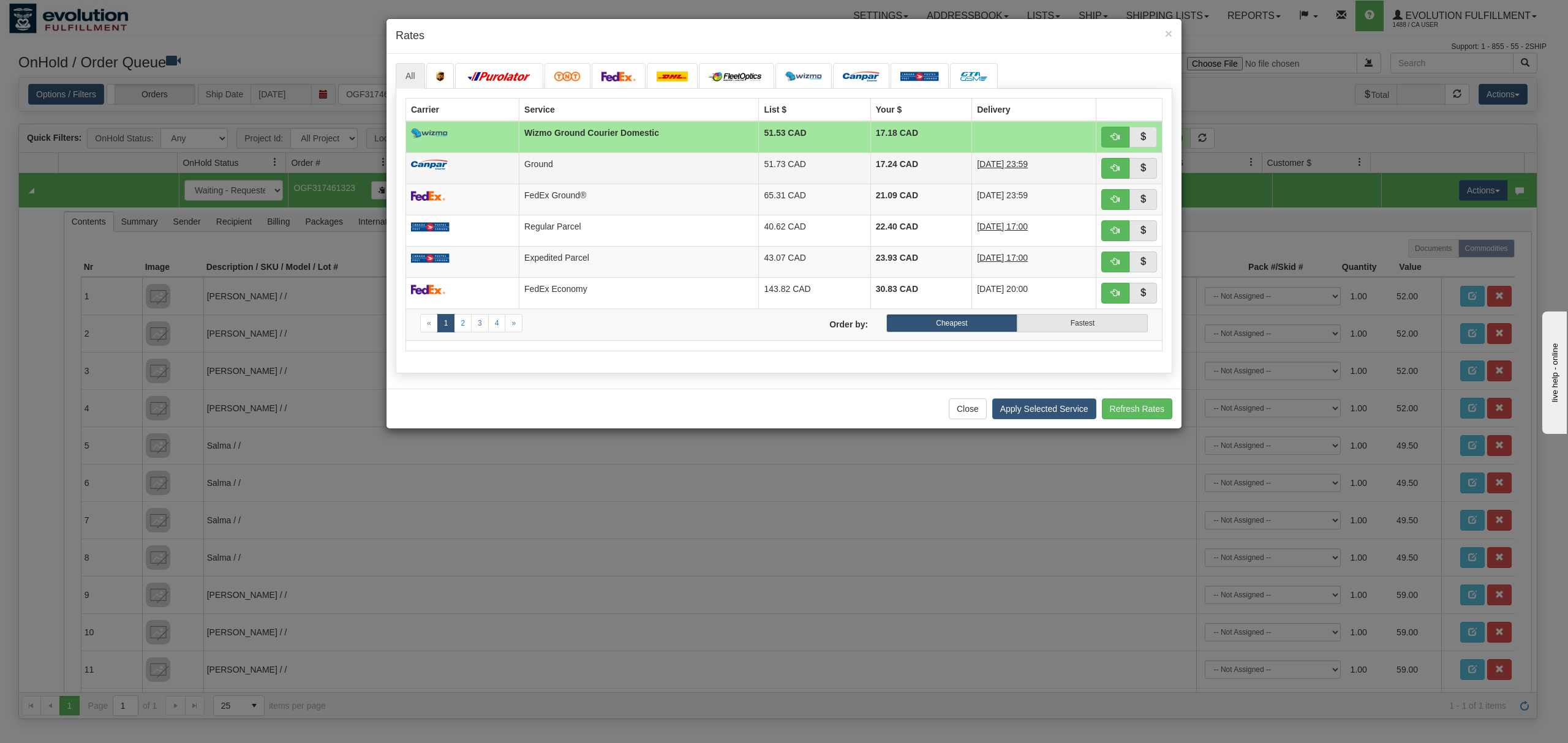
click at [721, 162] on td "Ground" at bounding box center [639, 168] width 240 height 31
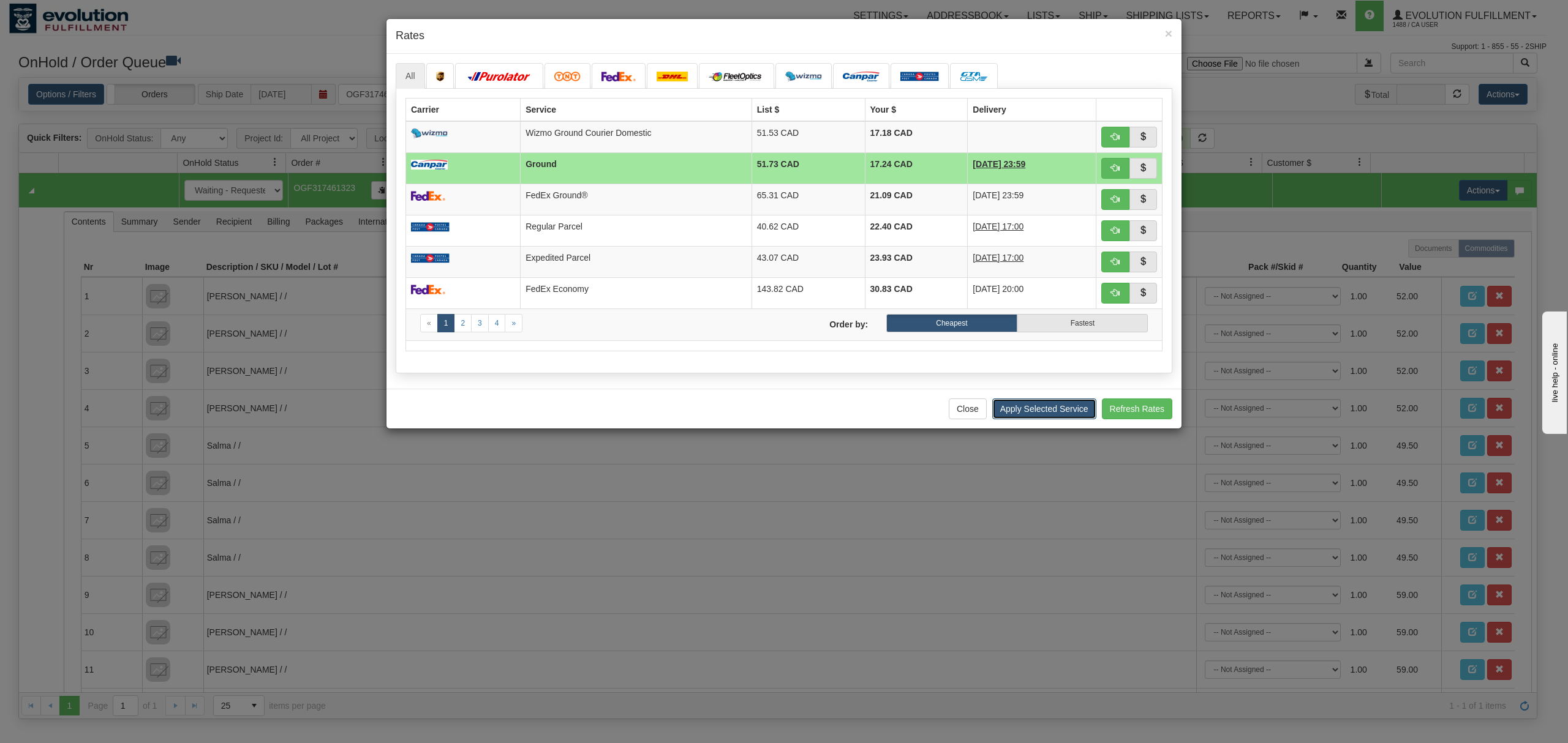
click at [1049, 415] on button "Apply Selected Service" at bounding box center [1044, 409] width 104 height 21
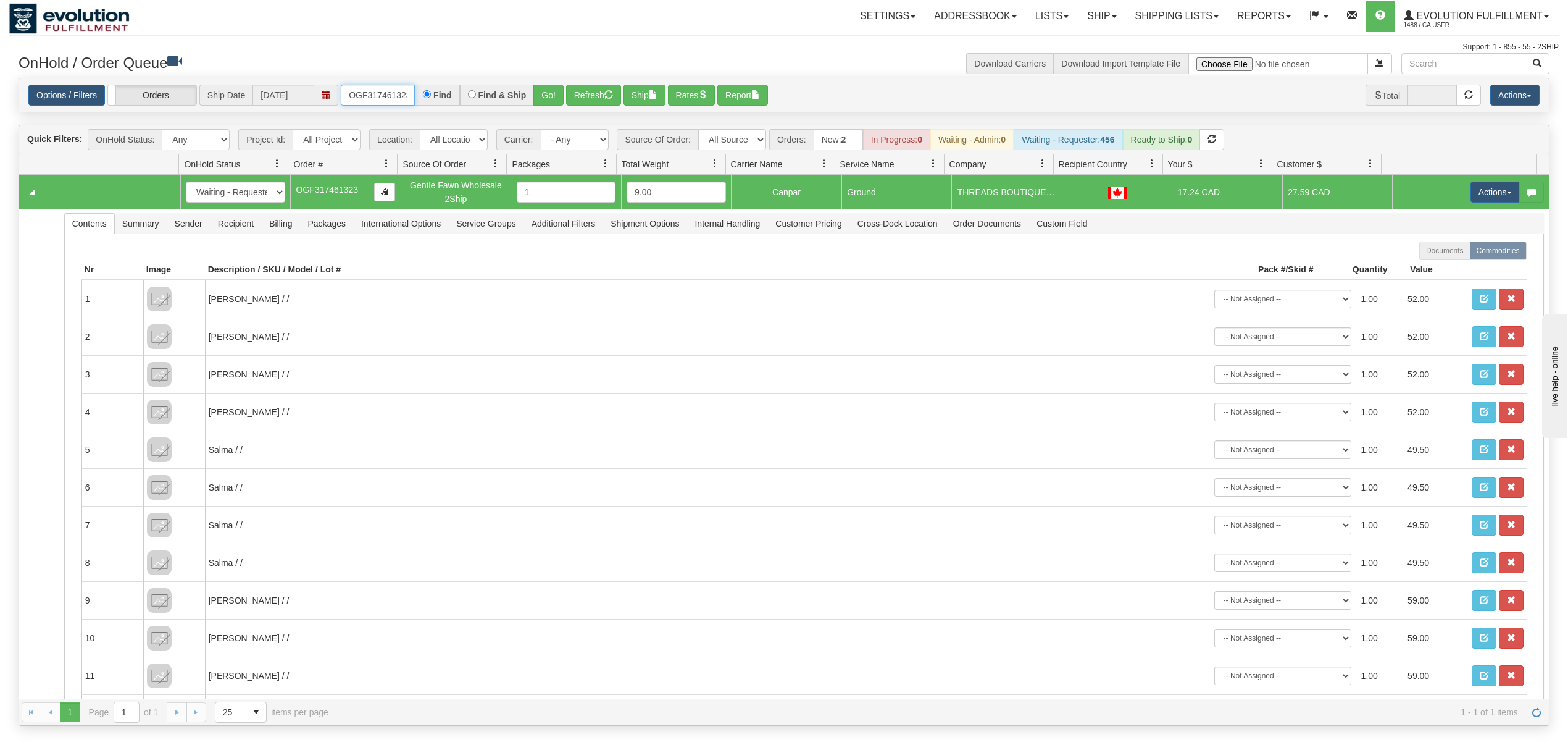
click at [381, 93] on input "OGF317461323" at bounding box center [378, 95] width 74 height 21
type input "OGF317353314"
click at [552, 99] on button "Go!" at bounding box center [548, 95] width 31 height 21
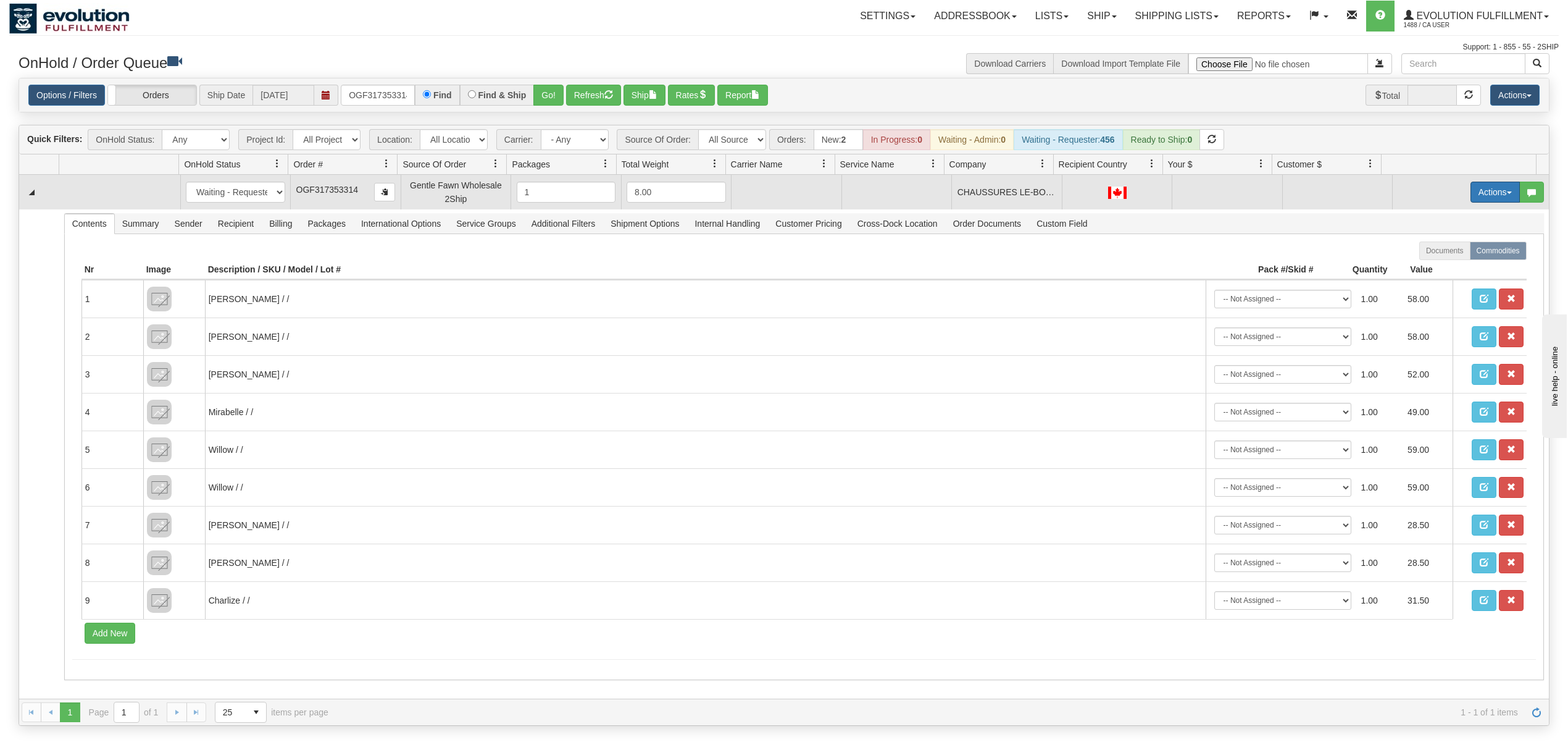
click at [1487, 198] on button "Actions" at bounding box center [1495, 192] width 49 height 21
click at [1457, 253] on span "Rate All Services" at bounding box center [1470, 248] width 74 height 10
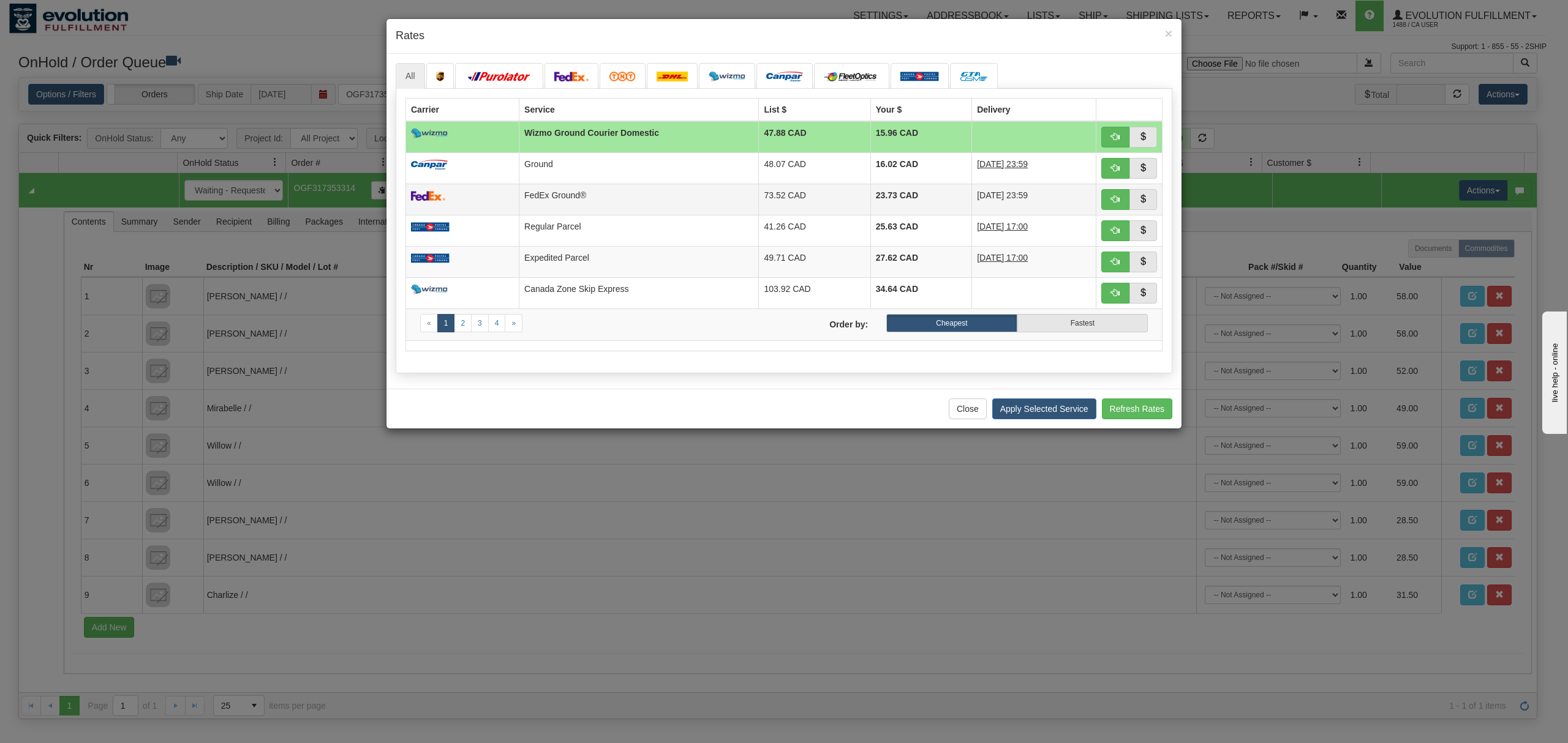
drag, startPoint x: 660, startPoint y: 160, endPoint x: 834, endPoint y: 192, distance: 176.9
click at [662, 160] on td "Ground" at bounding box center [639, 168] width 240 height 31
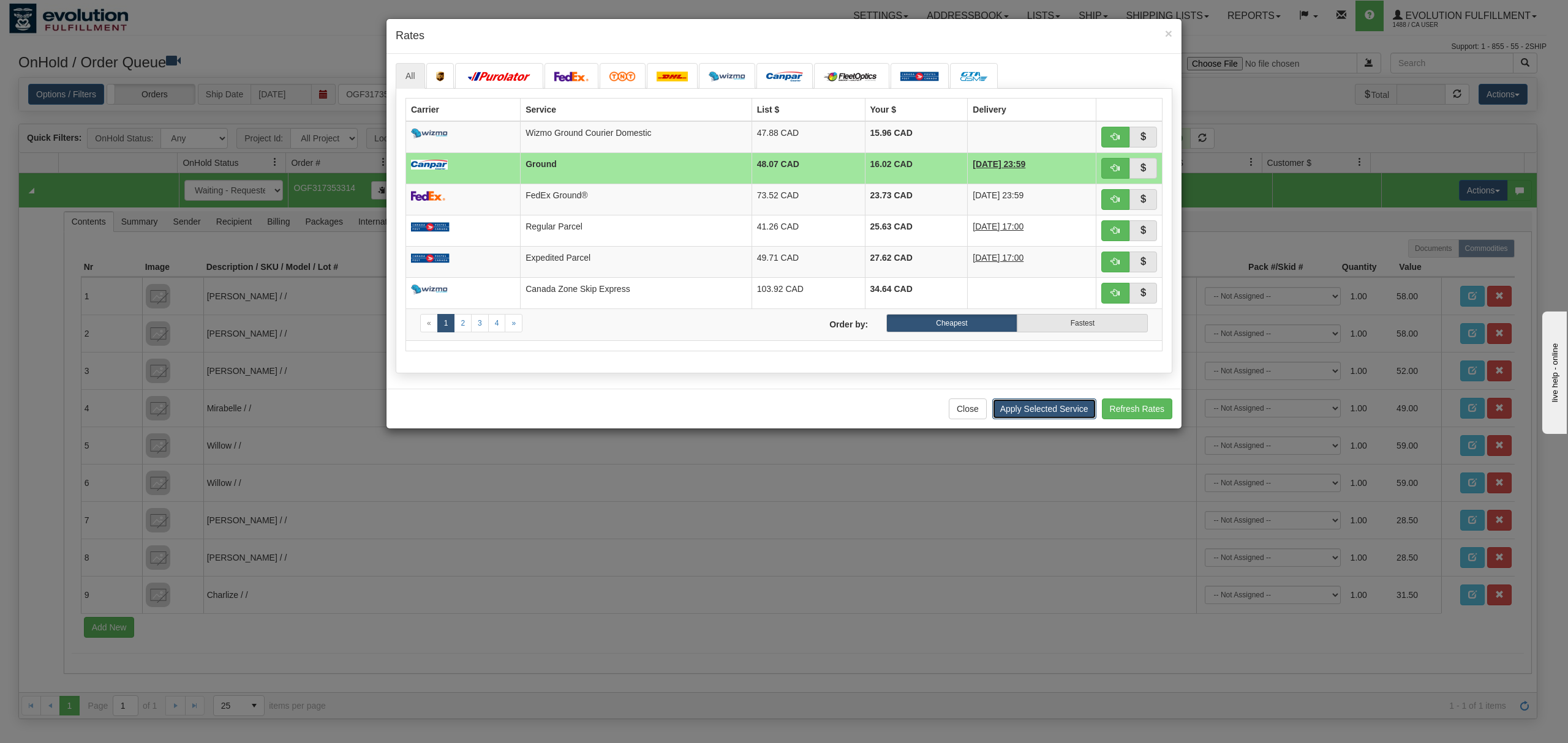
click at [1012, 407] on button "Apply Selected Service" at bounding box center [1044, 409] width 104 height 21
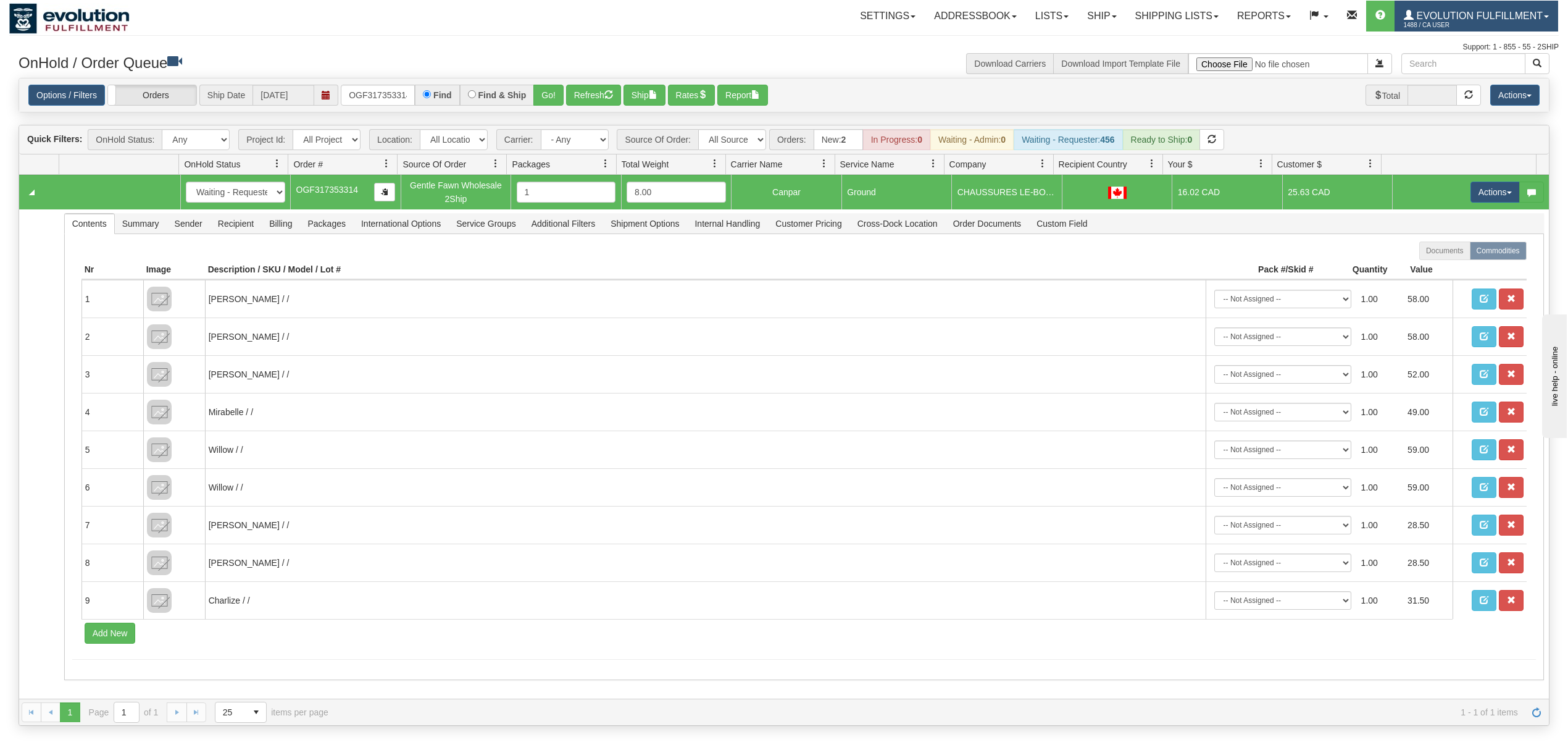
click at [1493, 25] on span "1488 / CA User" at bounding box center [1450, 25] width 93 height 12
click at [1488, 74] on span "LOG OUT" at bounding box center [1476, 75] width 39 height 10
